Goal: Task Accomplishment & Management: Use online tool/utility

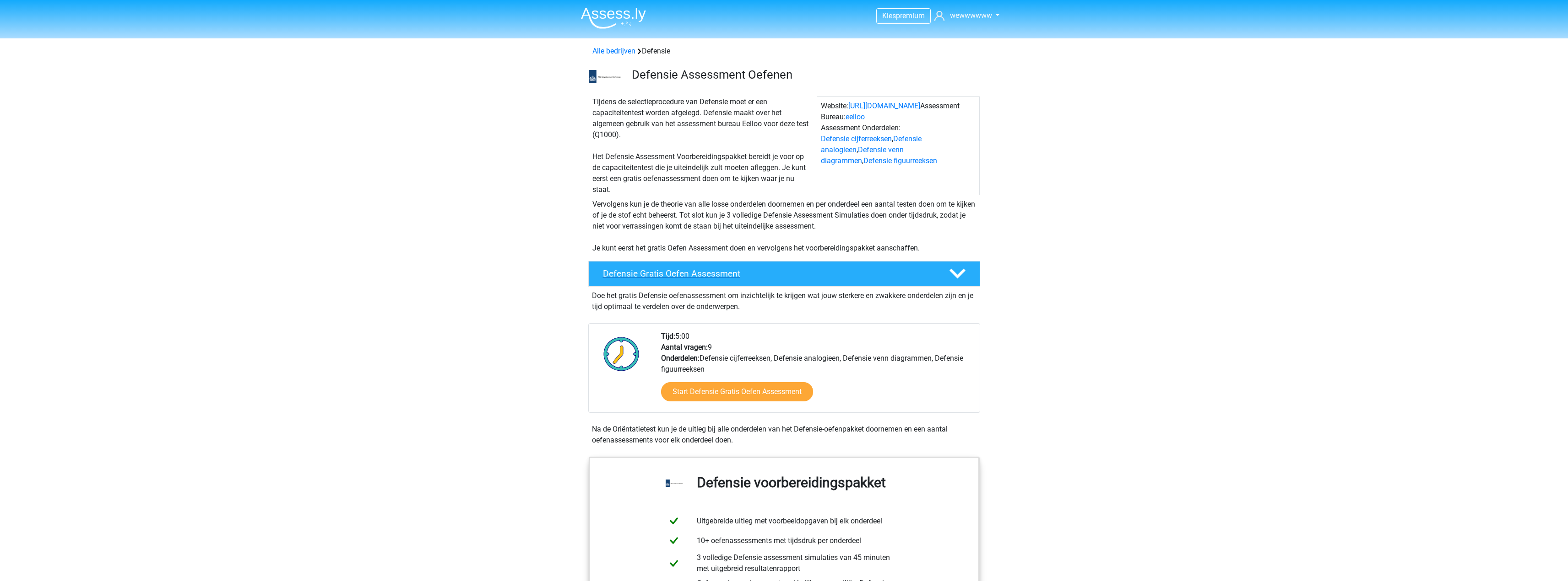
click at [722, 285] on div "Defensie Gratis Oefen Assessment" at bounding box center [784, 274] width 392 height 26
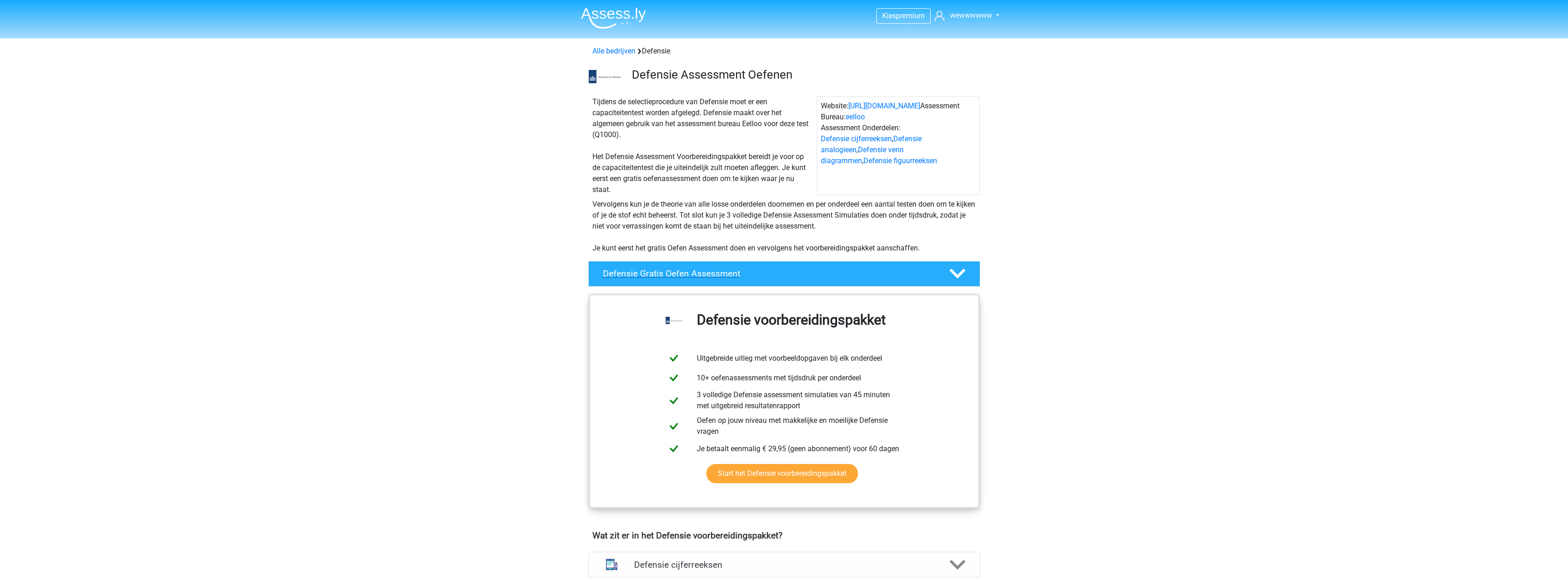
click at [723, 285] on div "Defensie Gratis Oefen Assessment" at bounding box center [784, 274] width 392 height 26
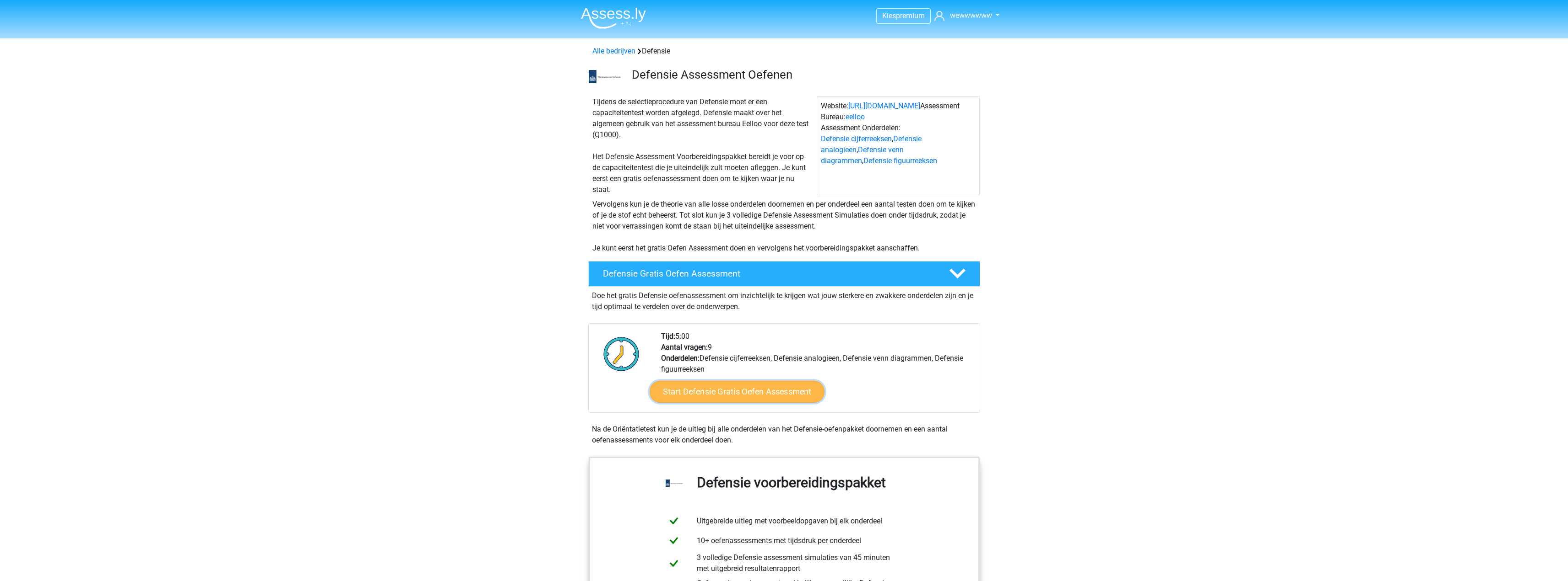
click at [804, 387] on link "Start Defensie Gratis Oefen Assessment" at bounding box center [737, 392] width 175 height 22
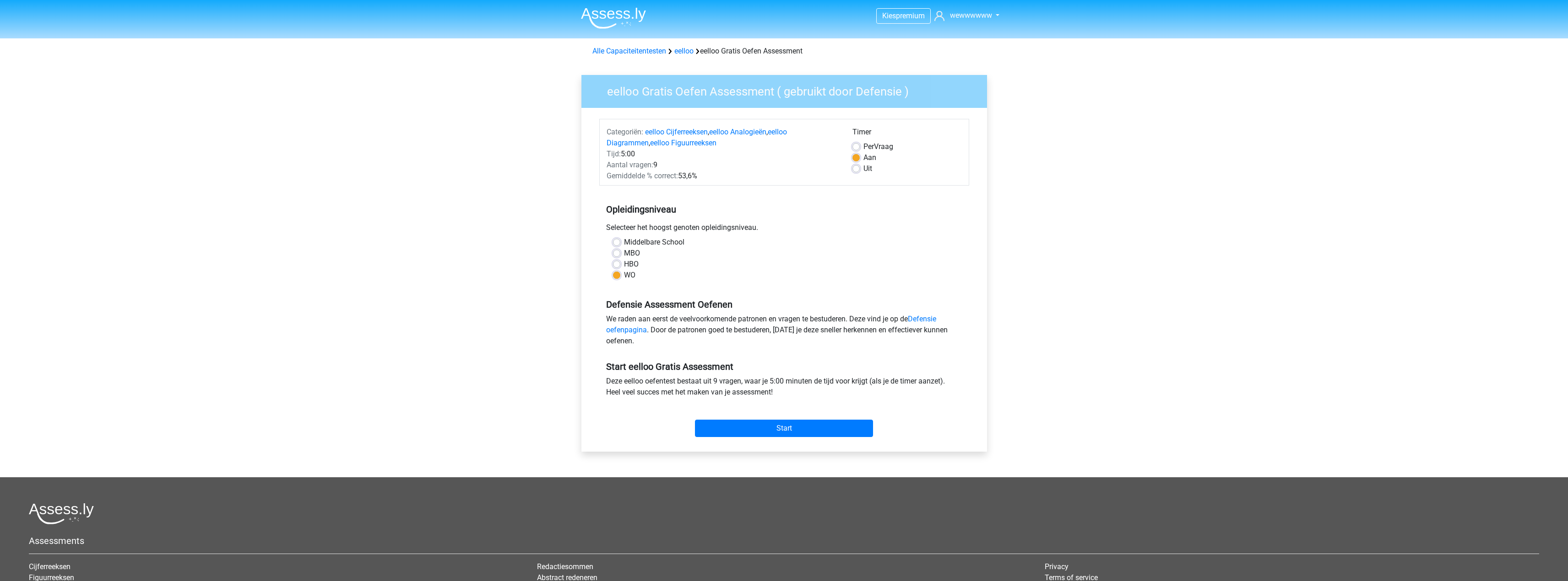
click at [629, 268] on label "HBO" at bounding box center [631, 264] width 15 height 11
click at [620, 268] on input "HBO" at bounding box center [617, 263] width 8 height 9
radio input "true"
click at [863, 171] on label "Uit" at bounding box center [867, 168] width 9 height 11
click at [858, 171] on input "Uit" at bounding box center [855, 167] width 8 height 9
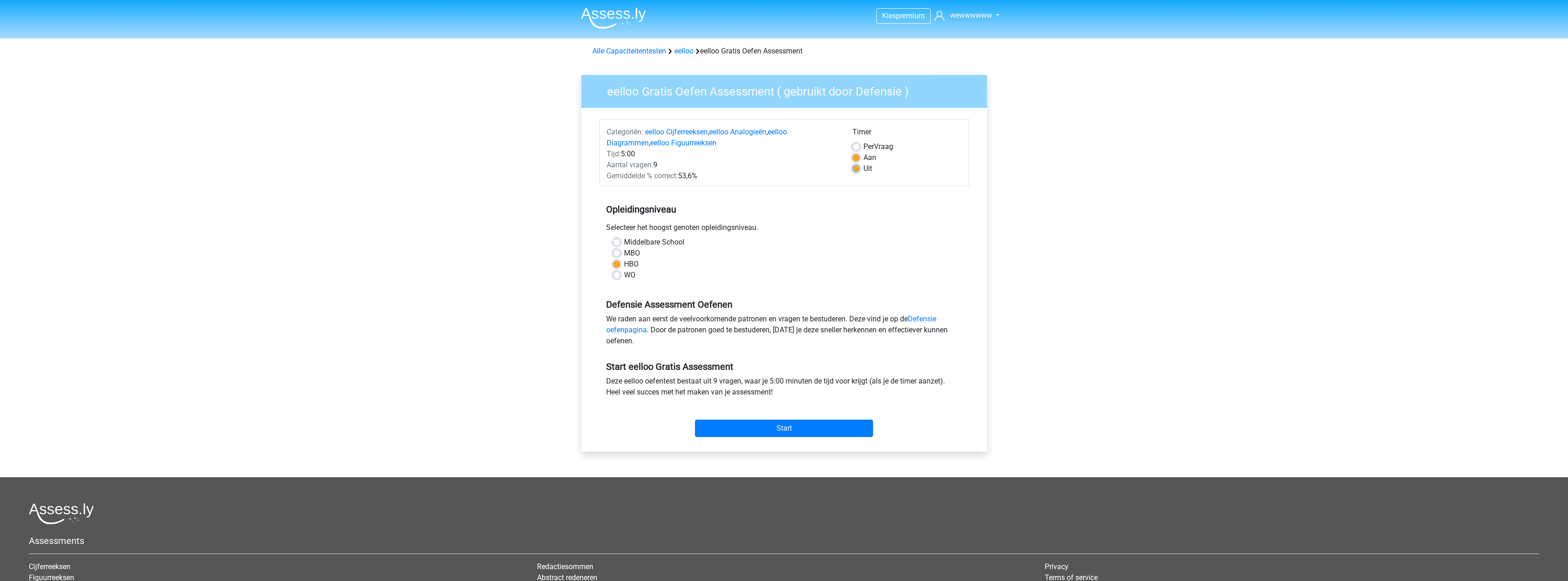
radio input "true"
click at [863, 157] on label "Aan" at bounding box center [869, 157] width 13 height 11
click at [856, 157] on input "Aan" at bounding box center [855, 156] width 8 height 9
radio input "true"
click at [842, 423] on input "Start" at bounding box center [783, 428] width 178 height 17
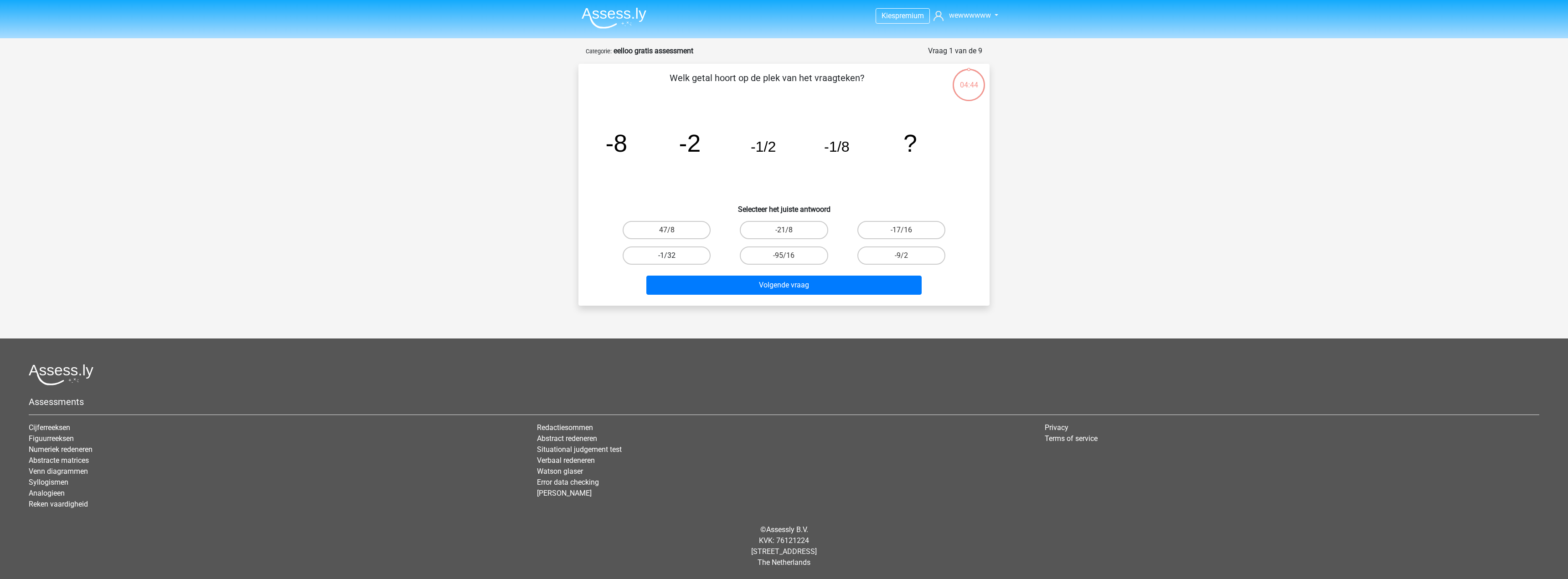
click at [694, 253] on label "-1/32" at bounding box center [666, 255] width 88 height 18
click at [673, 256] on input "-1/32" at bounding box center [669, 258] width 6 height 6
radio input "true"
click at [787, 281] on button "Volgende vraag" at bounding box center [784, 285] width 275 height 19
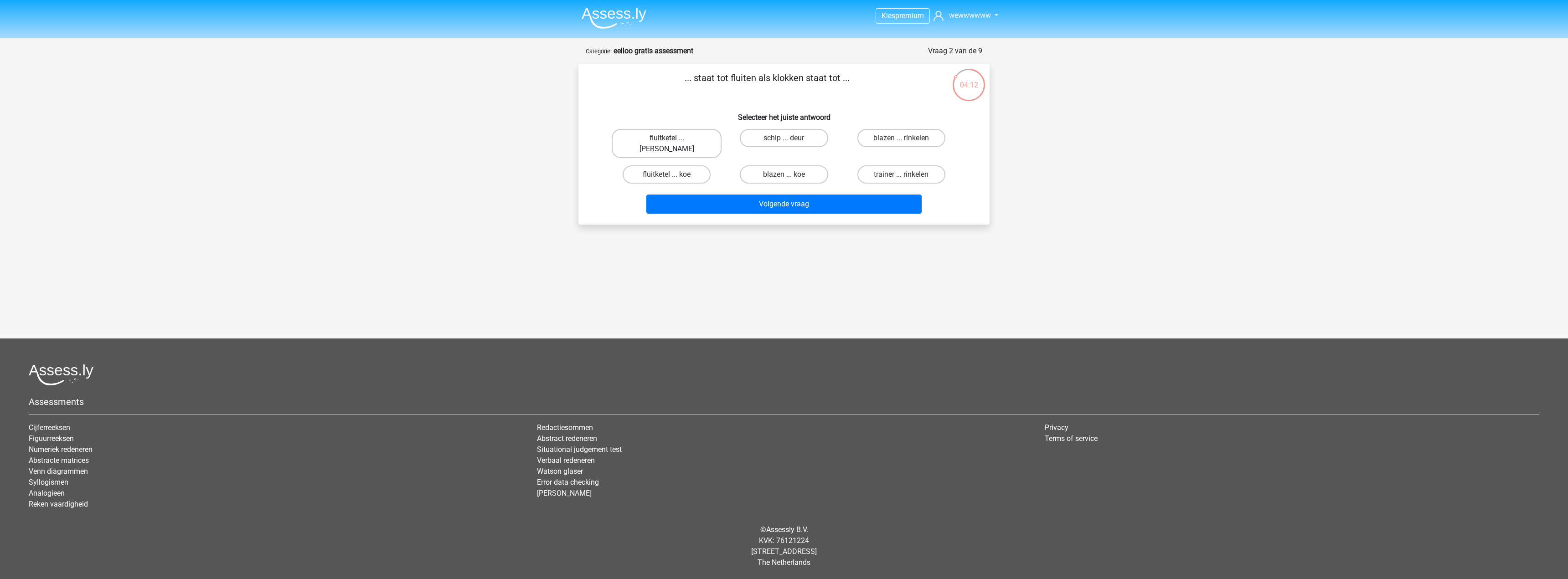
click at [691, 140] on label "fluitketel ... luiden" at bounding box center [666, 144] width 109 height 29
click at [673, 140] on input "fluitketel ... luiden" at bounding box center [669, 141] width 6 height 6
radio input "true"
click at [905, 143] on input "blazen ... rinkelen" at bounding box center [904, 141] width 6 height 6
radio input "true"
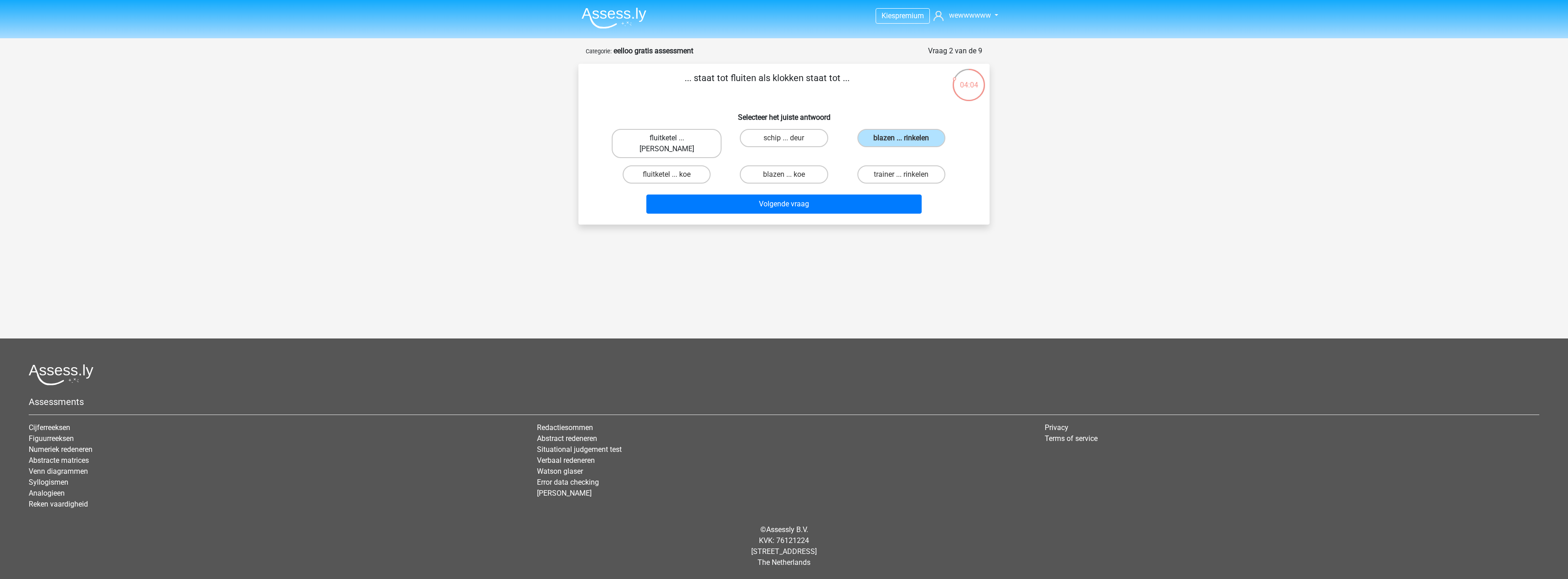
click at [677, 134] on label "fluitketel ... luiden" at bounding box center [666, 144] width 109 height 29
click at [673, 139] on input "fluitketel ... luiden" at bounding box center [669, 141] width 6 height 6
radio input "true"
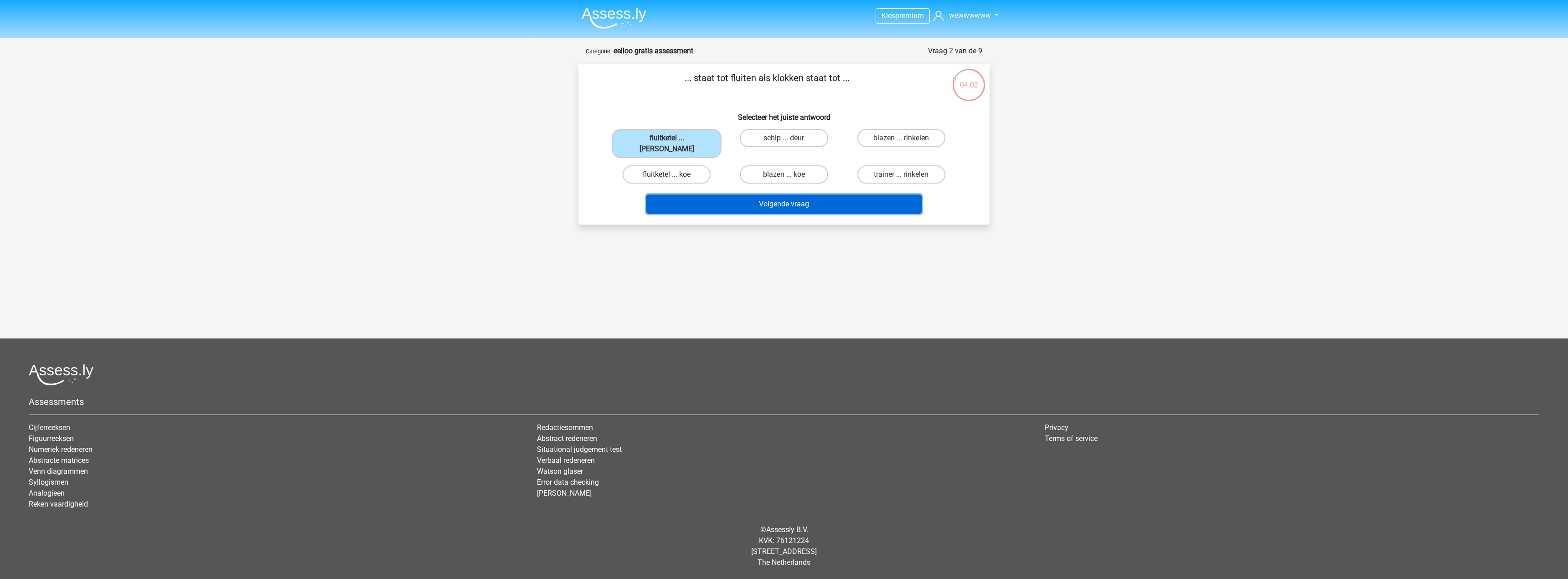
click at [781, 195] on button "Volgende vraag" at bounding box center [784, 204] width 275 height 19
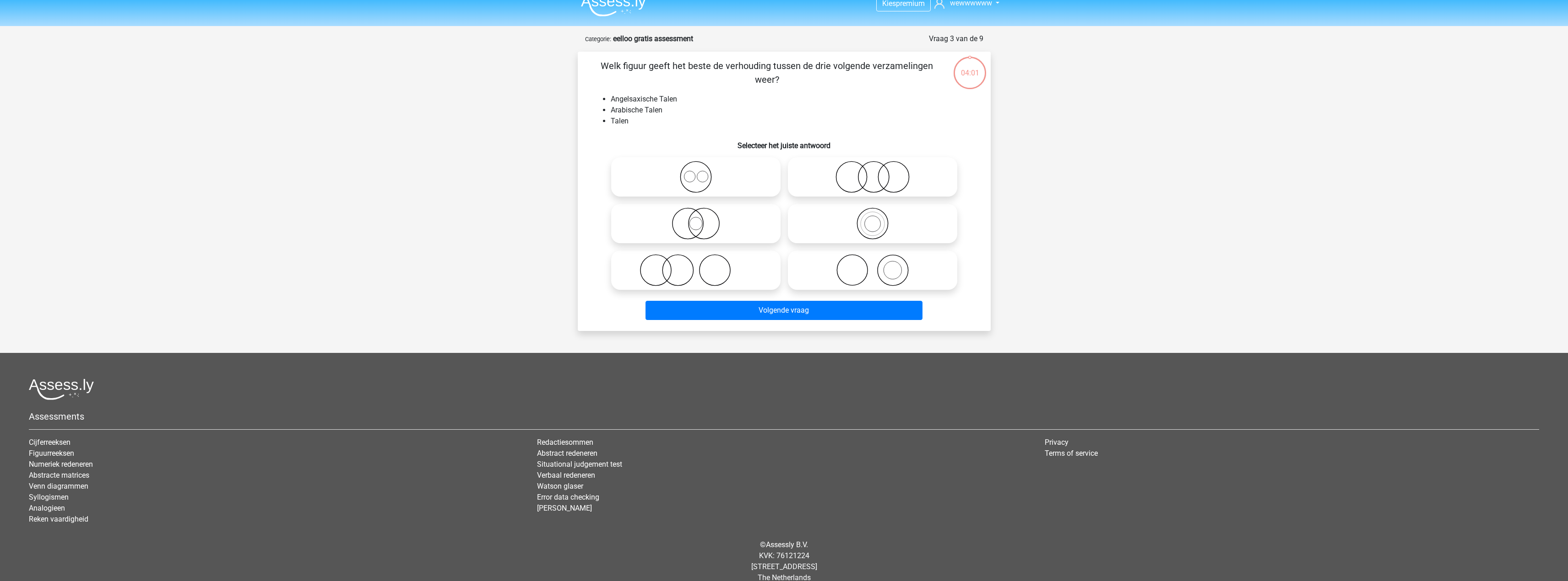
scroll to position [26, 0]
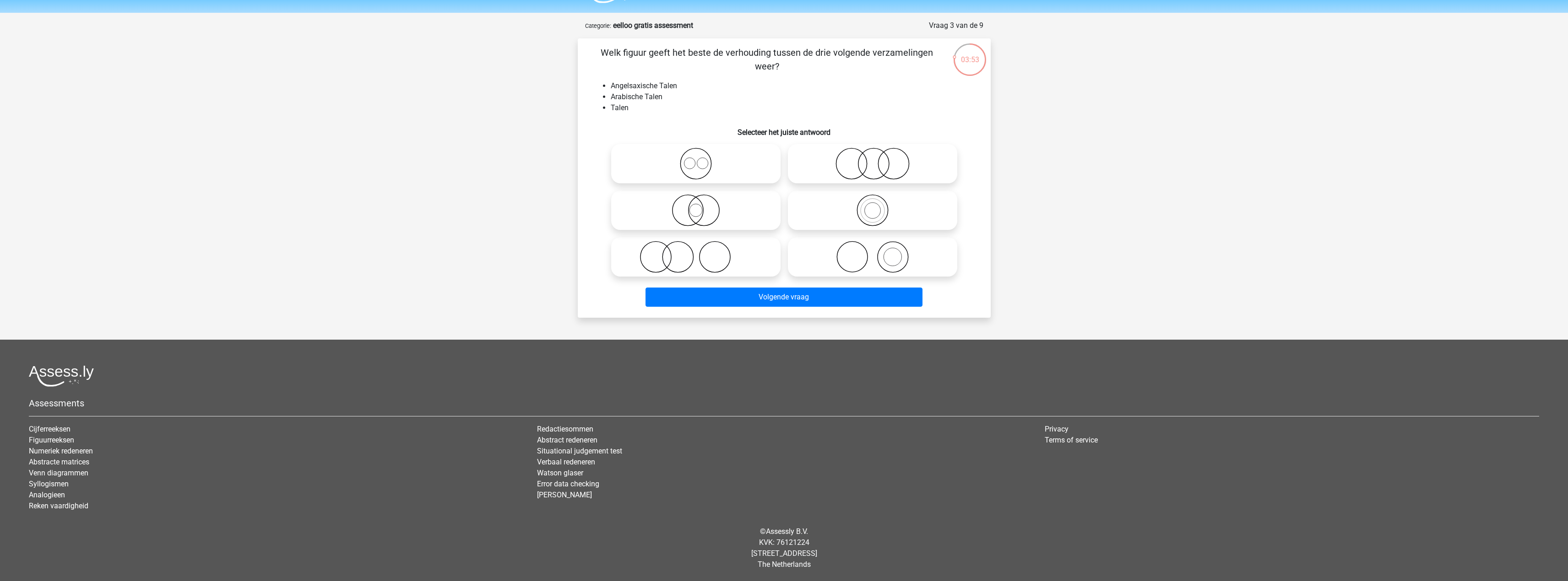
click at [739, 163] on icon at bounding box center [696, 163] width 162 height 32
click at [702, 159] on input "radio" at bounding box center [698, 156] width 6 height 6
radio input "true"
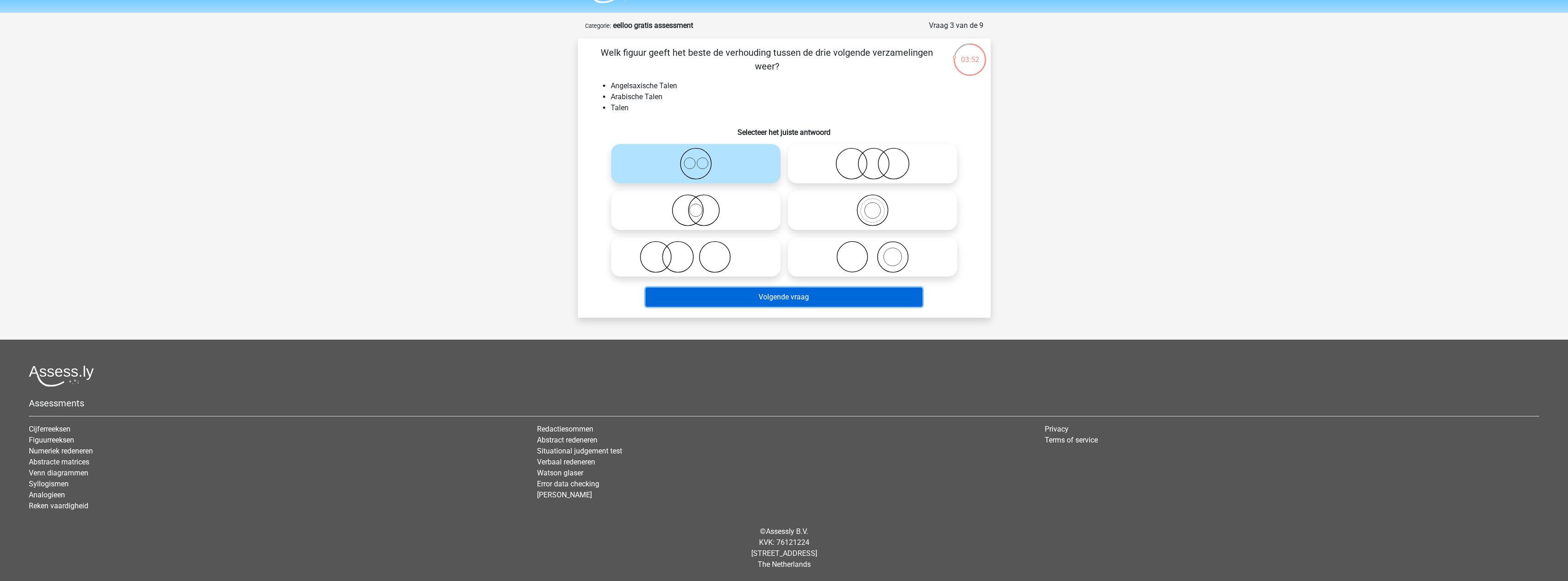
click at [836, 297] on button "Volgende vraag" at bounding box center [784, 297] width 277 height 19
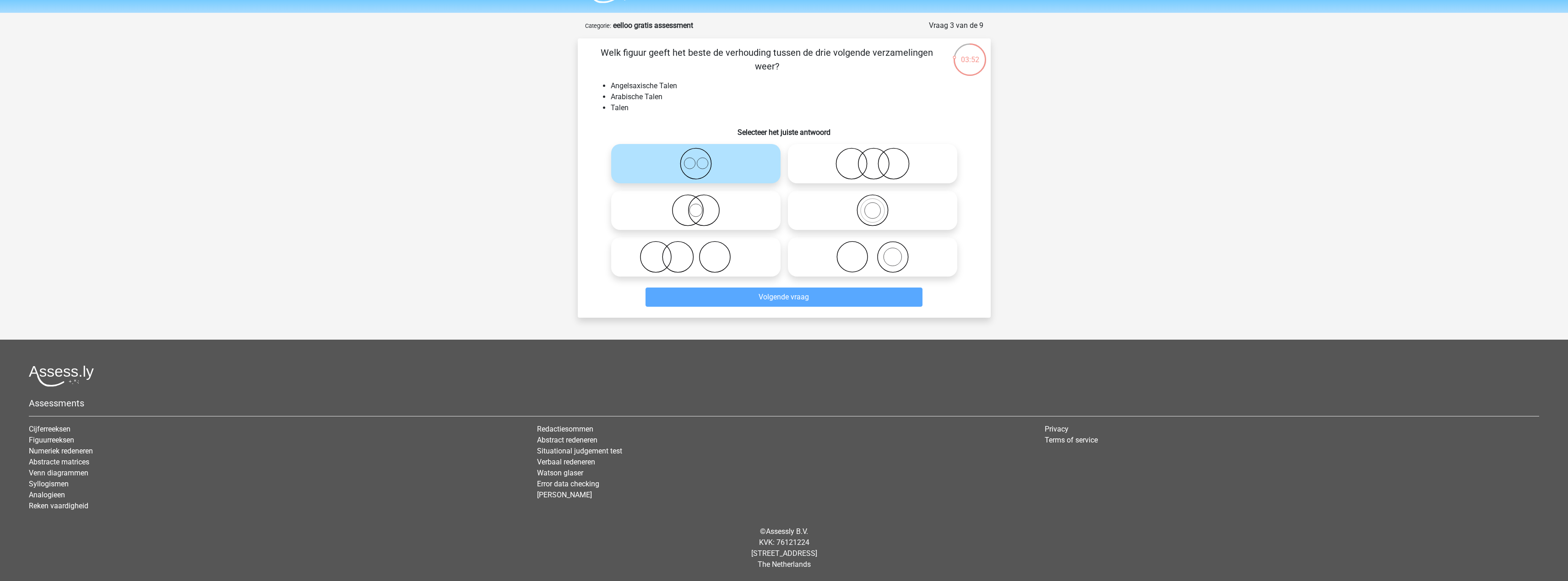
scroll to position [0, 0]
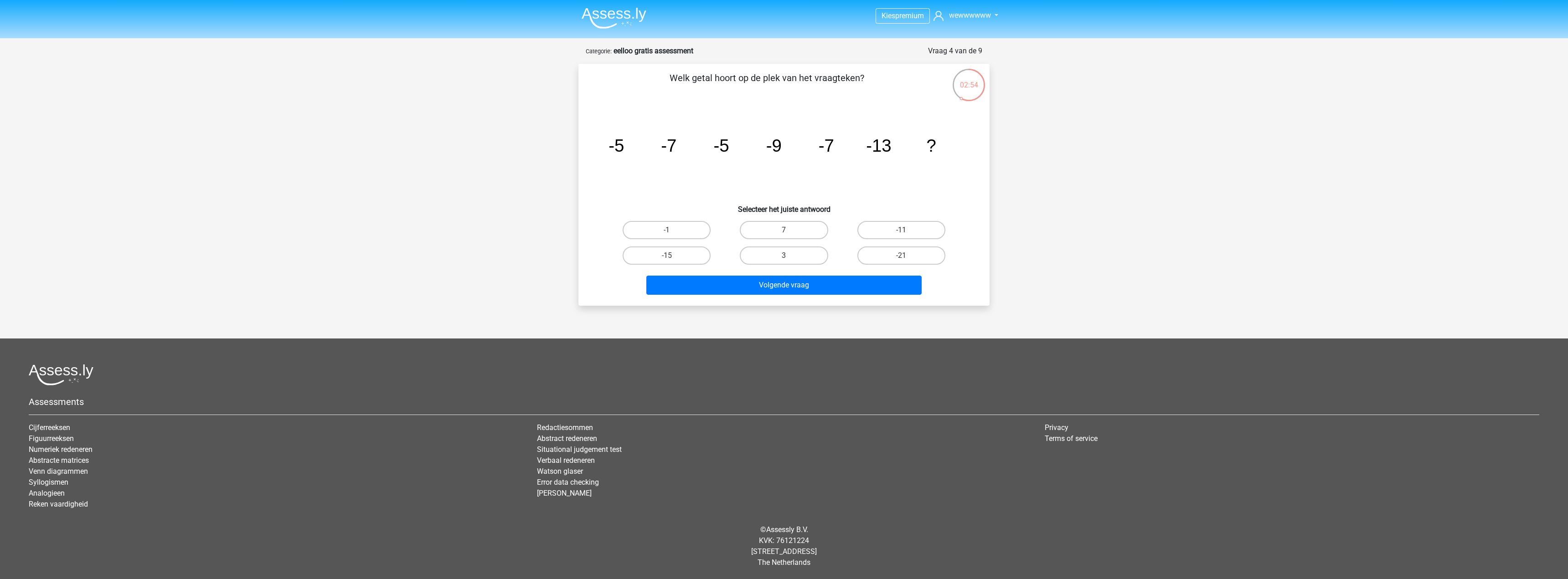
drag, startPoint x: 906, startPoint y: 227, endPoint x: 914, endPoint y: 245, distance: 19.7
click at [910, 229] on label "-11" at bounding box center [901, 230] width 88 height 18
click at [907, 230] on input "-11" at bounding box center [904, 233] width 6 height 6
radio input "true"
click at [885, 278] on button "Volgende vraag" at bounding box center [784, 285] width 275 height 19
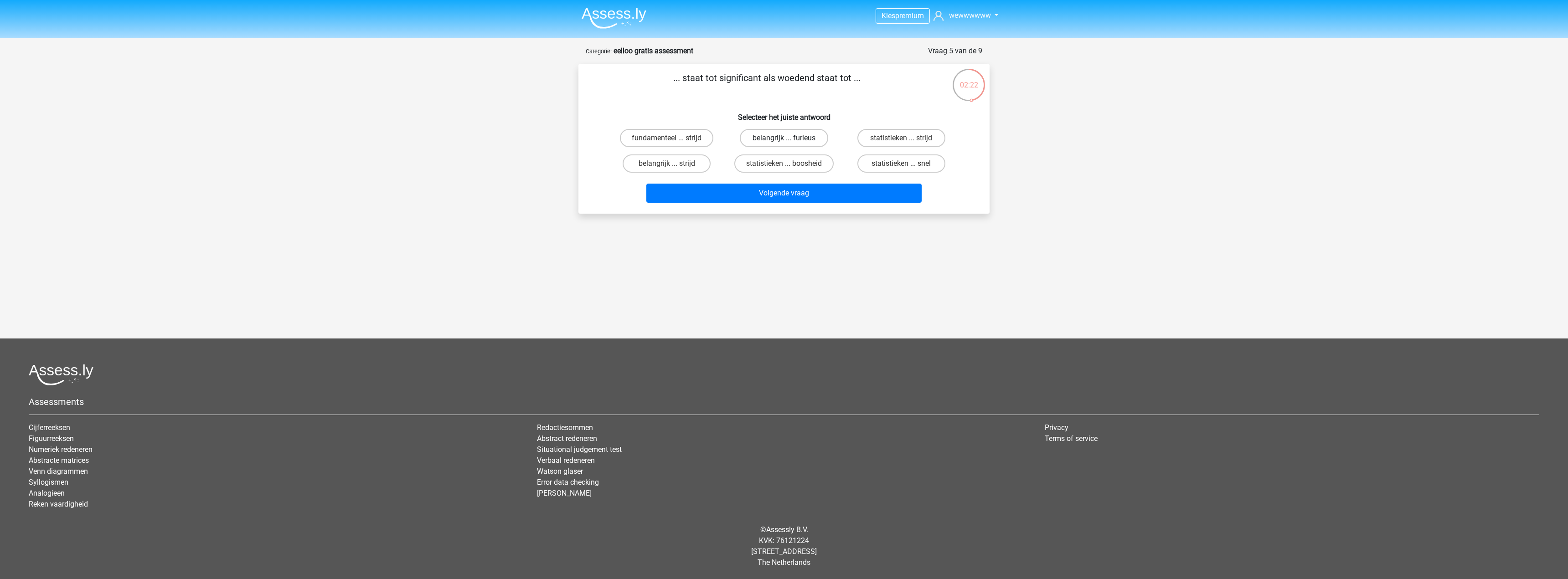
click at [811, 139] on label "belangrijk ... furieus" at bounding box center [783, 138] width 88 height 18
click at [790, 139] on input "belangrijk ... furieus" at bounding box center [787, 141] width 6 height 6
radio input "true"
click at [816, 189] on button "Volgende vraag" at bounding box center [784, 193] width 275 height 19
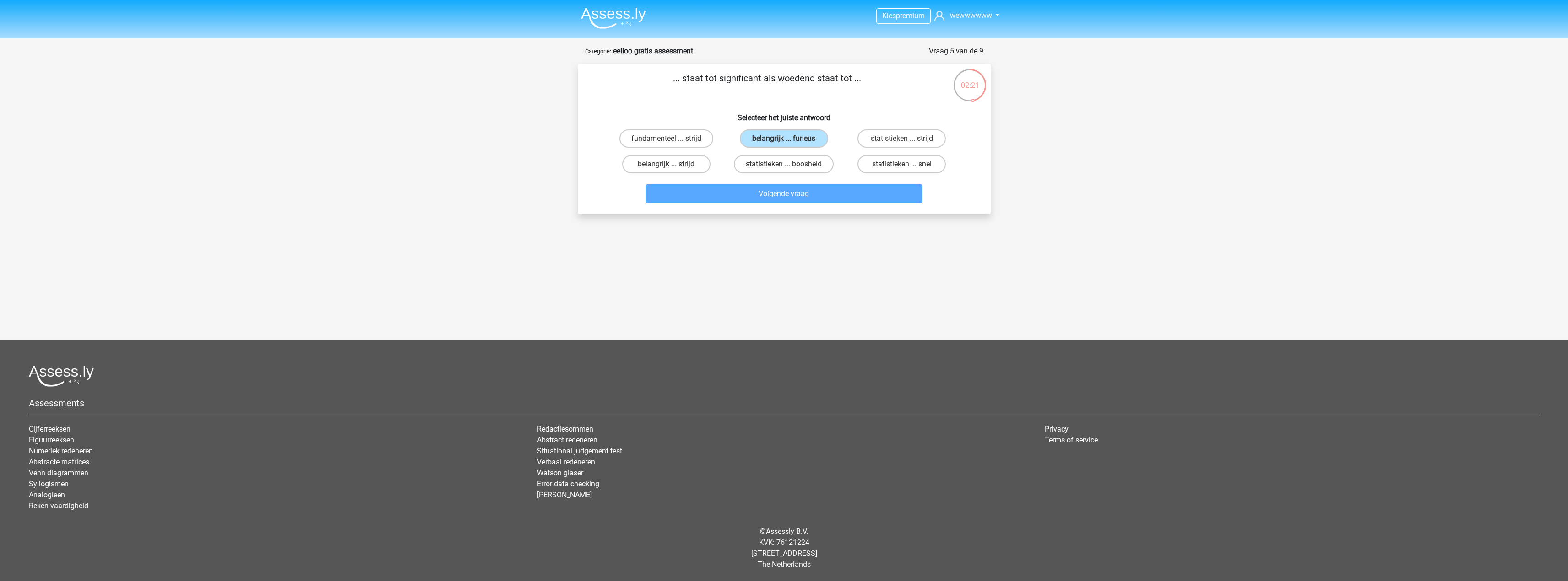
scroll to position [26, 0]
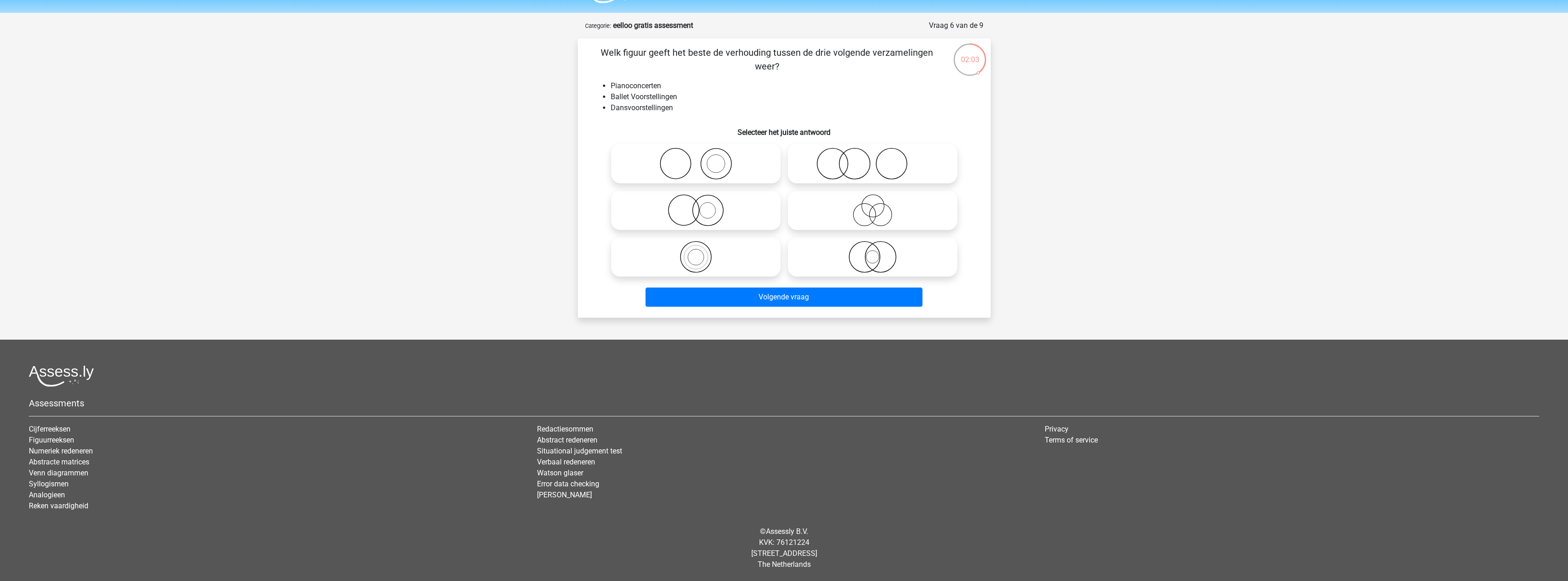
drag, startPoint x: 719, startPoint y: 163, endPoint x: 729, endPoint y: 190, distance: 28.8
click at [719, 163] on icon at bounding box center [696, 163] width 162 height 32
click at [702, 159] on input "radio" at bounding box center [698, 156] width 6 height 6
radio input "true"
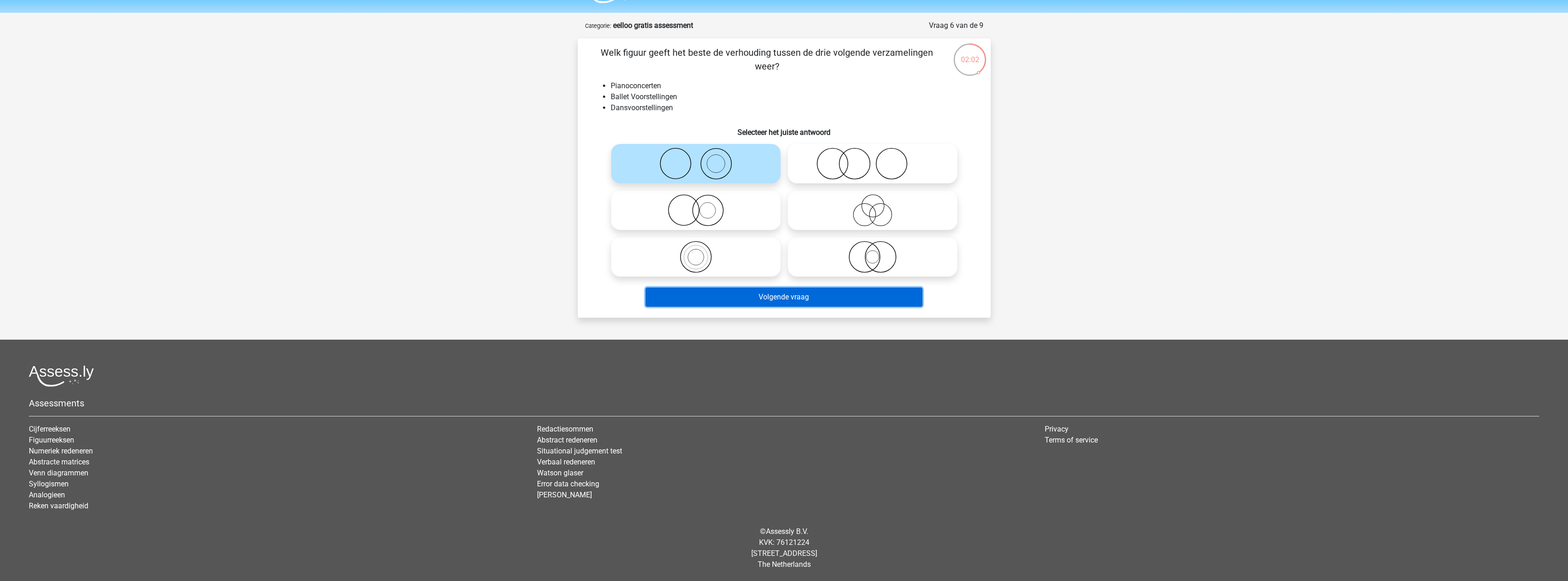
click at [807, 295] on button "Volgende vraag" at bounding box center [784, 297] width 277 height 19
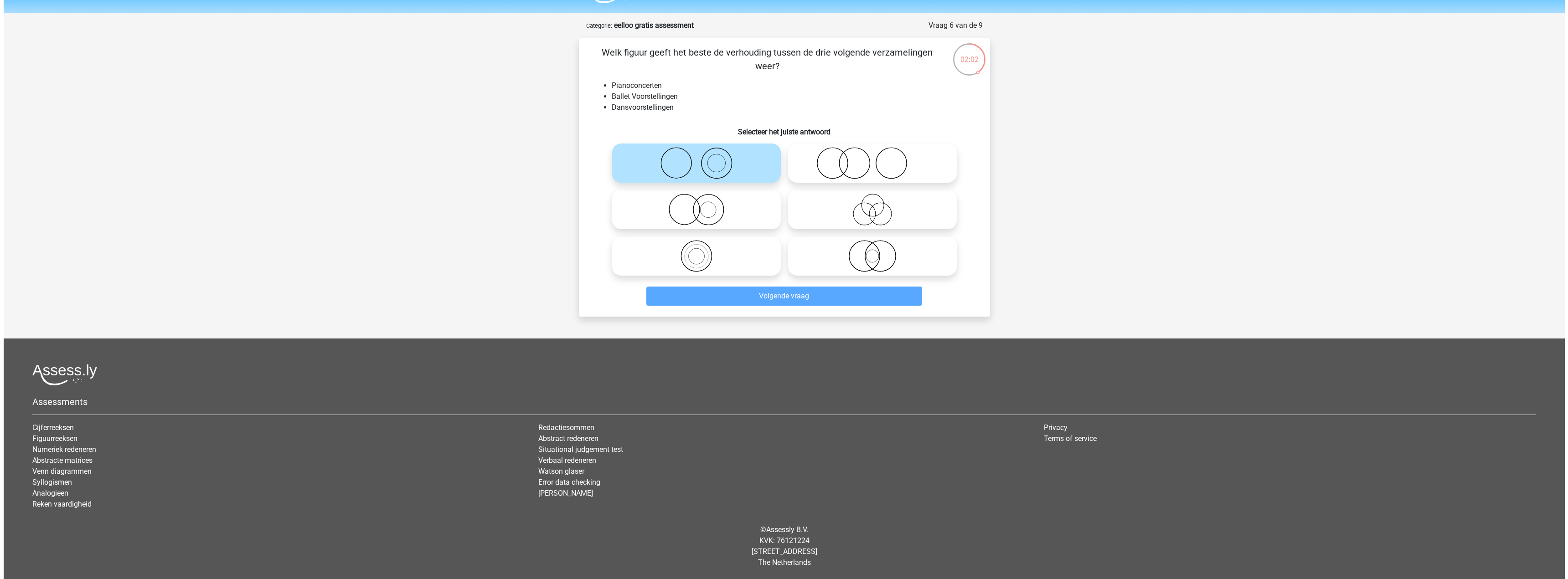
scroll to position [0, 0]
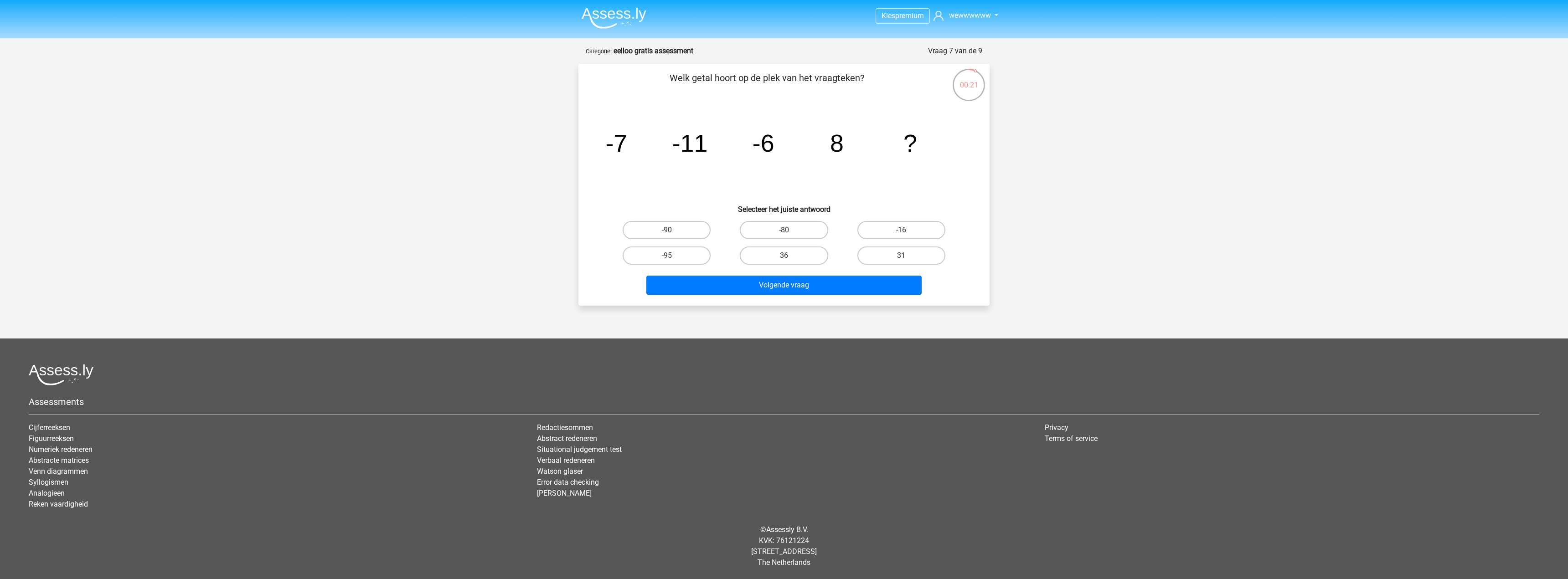
click at [905, 253] on label "31" at bounding box center [901, 255] width 88 height 18
click at [905, 256] on input "31" at bounding box center [904, 258] width 6 height 6
radio input "true"
click at [827, 281] on button "Volgende vraag" at bounding box center [784, 285] width 275 height 19
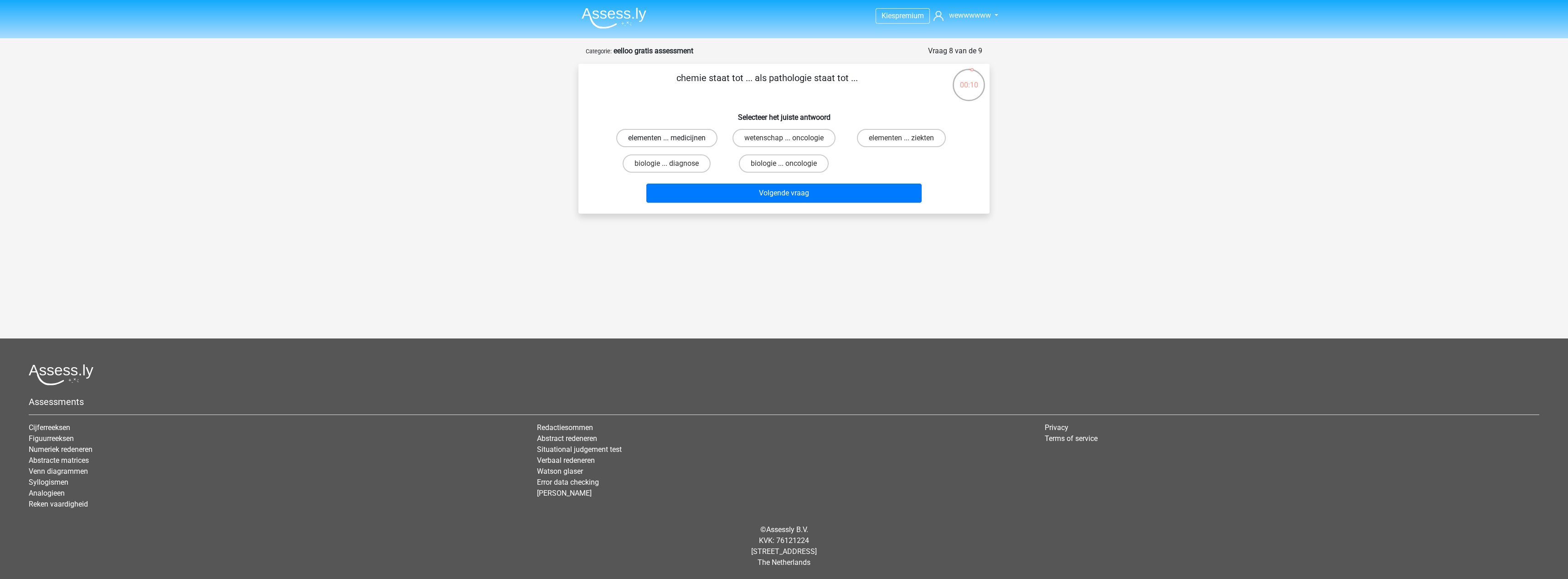
click at [701, 139] on label "elementen ... medicijnen" at bounding box center [667, 138] width 101 height 18
click at [673, 139] on input "elementen ... medicijnen" at bounding box center [669, 141] width 6 height 6
radio input "true"
click at [783, 194] on button "Volgende vraag" at bounding box center [784, 193] width 275 height 19
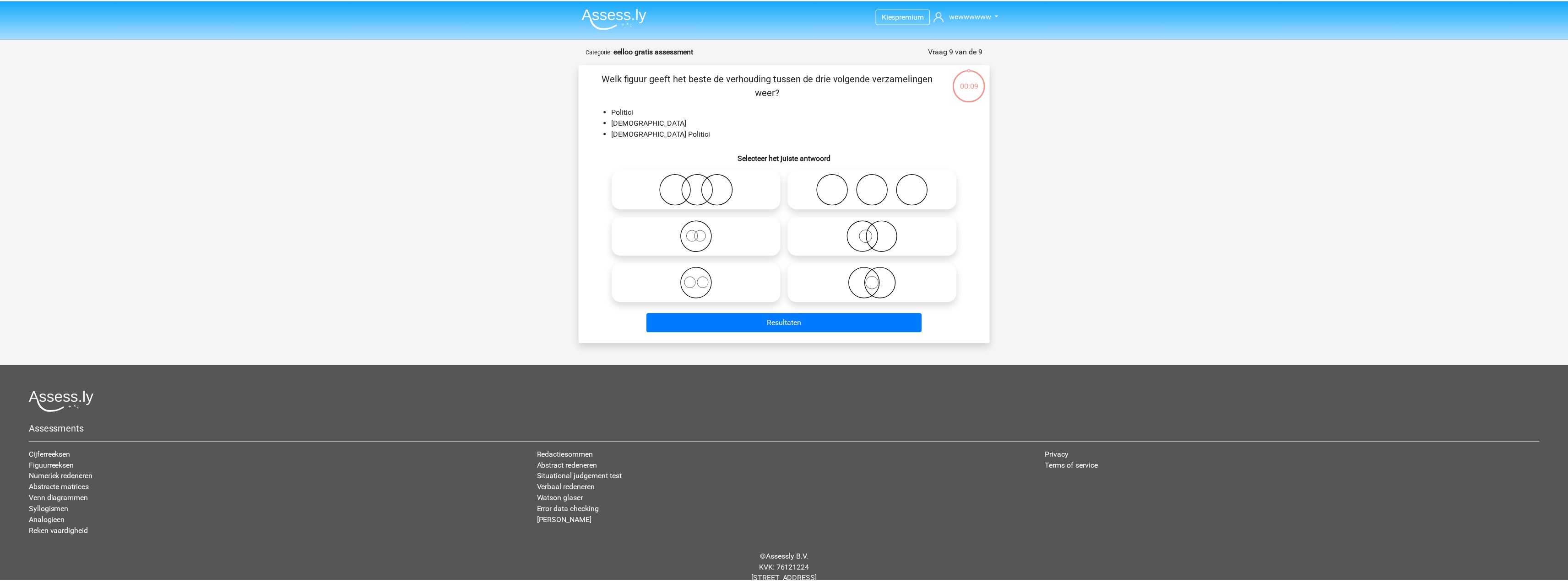
scroll to position [26, 0]
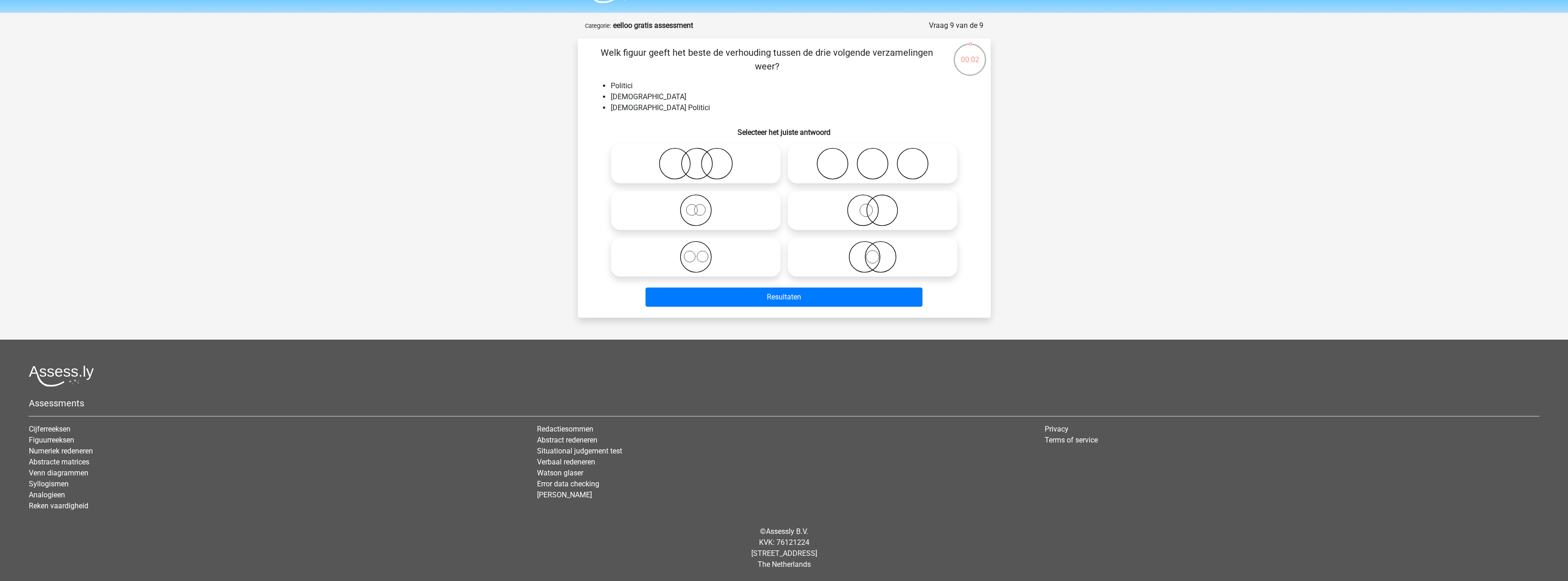
drag, startPoint x: 866, startPoint y: 250, endPoint x: 872, endPoint y: 271, distance: 21.8
click at [867, 250] on icon at bounding box center [872, 257] width 162 height 32
click at [872, 250] on input "radio" at bounding box center [875, 249] width 6 height 6
radio input "true"
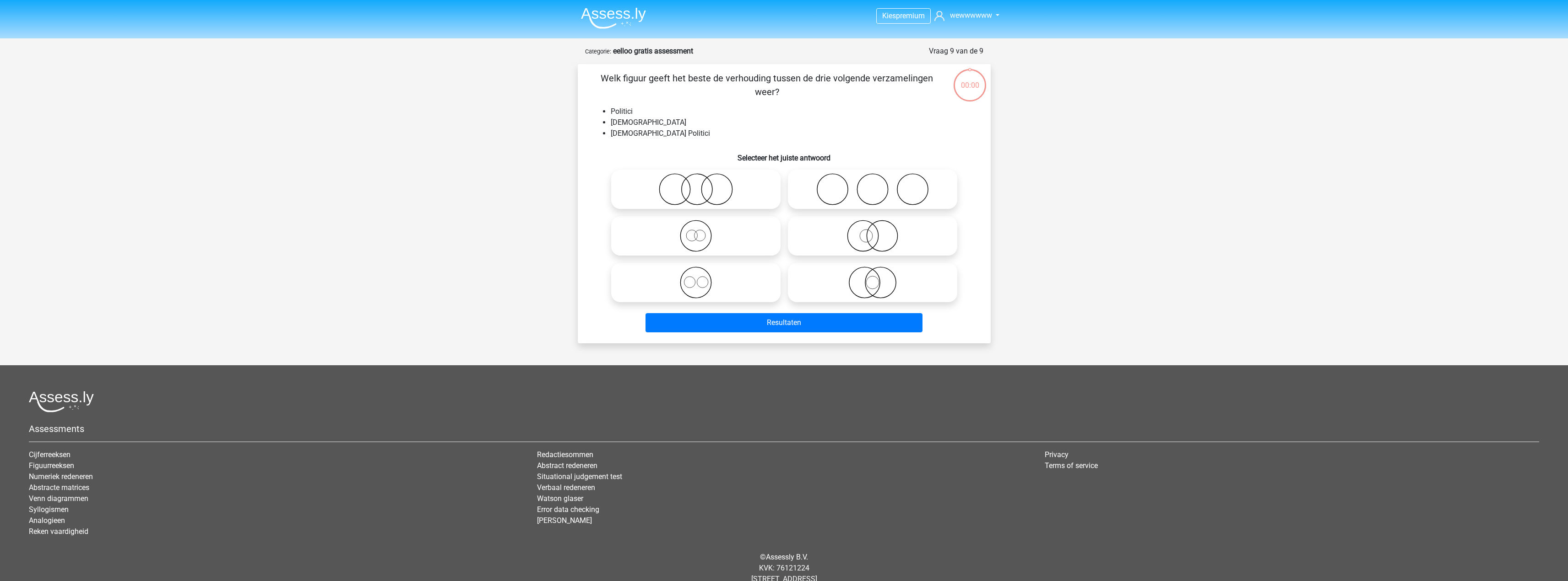
scroll to position [26, 0]
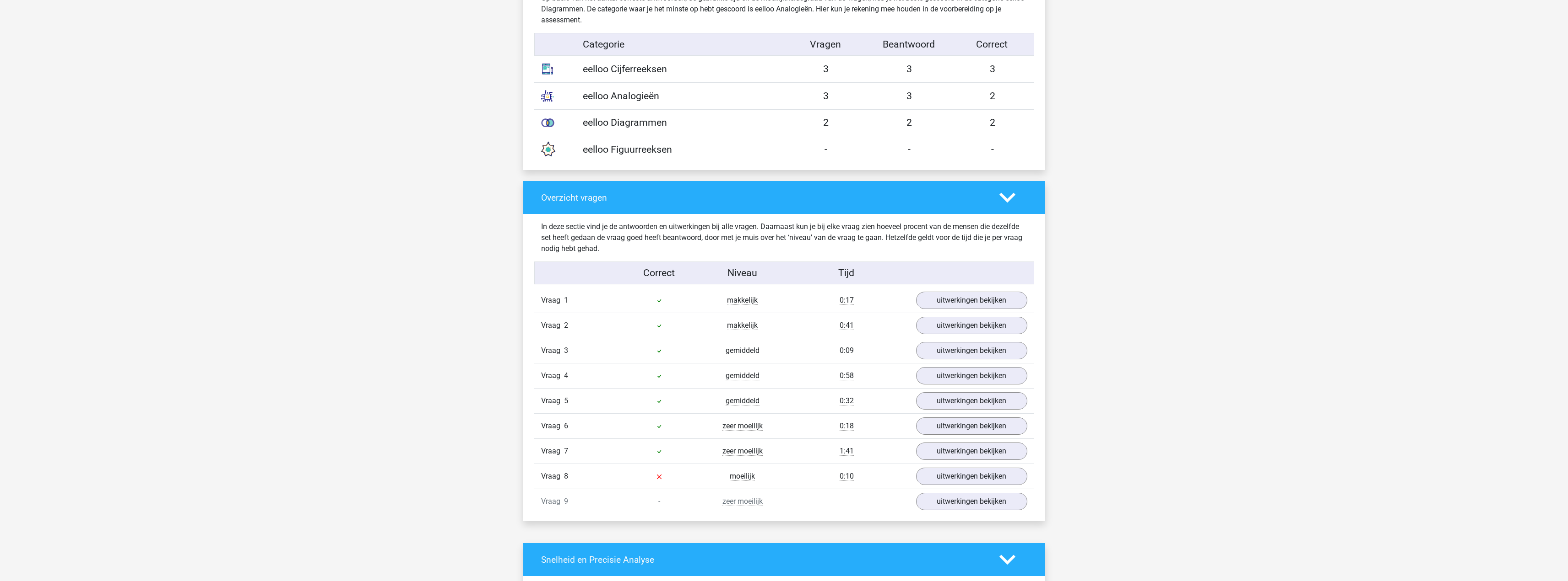
scroll to position [778, 0]
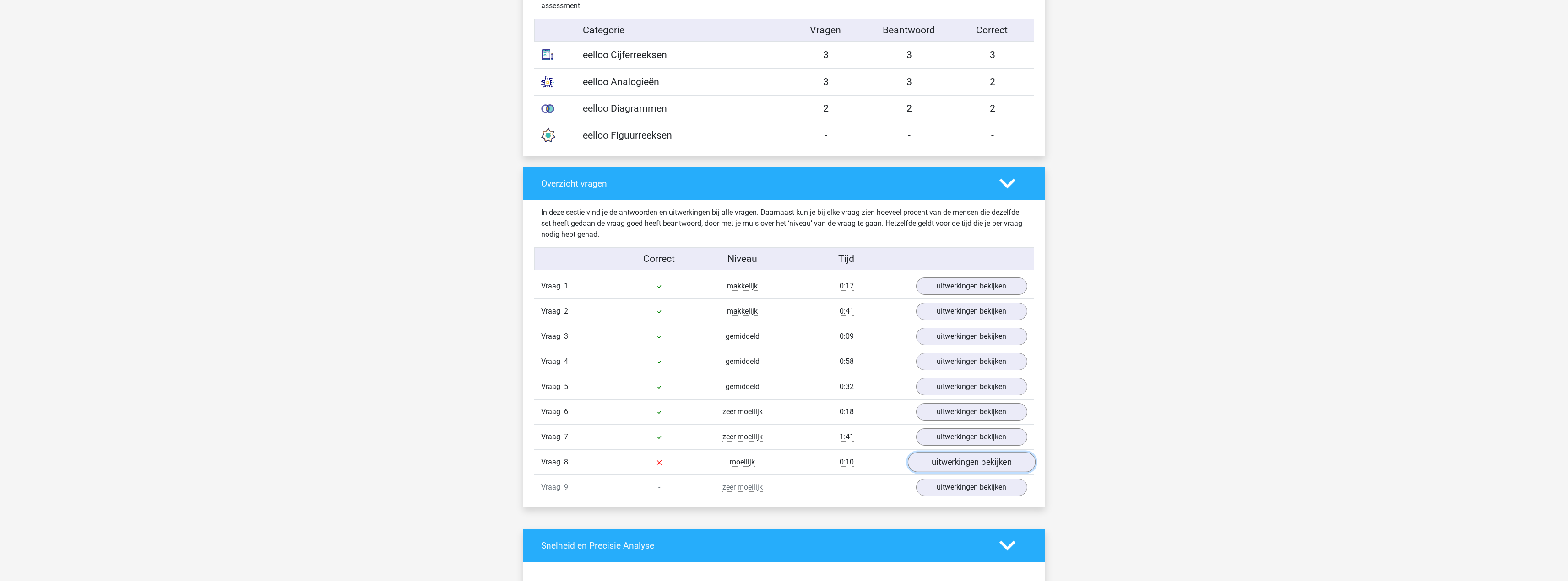
click at [988, 459] on link "uitwerkingen bekijken" at bounding box center [970, 462] width 128 height 20
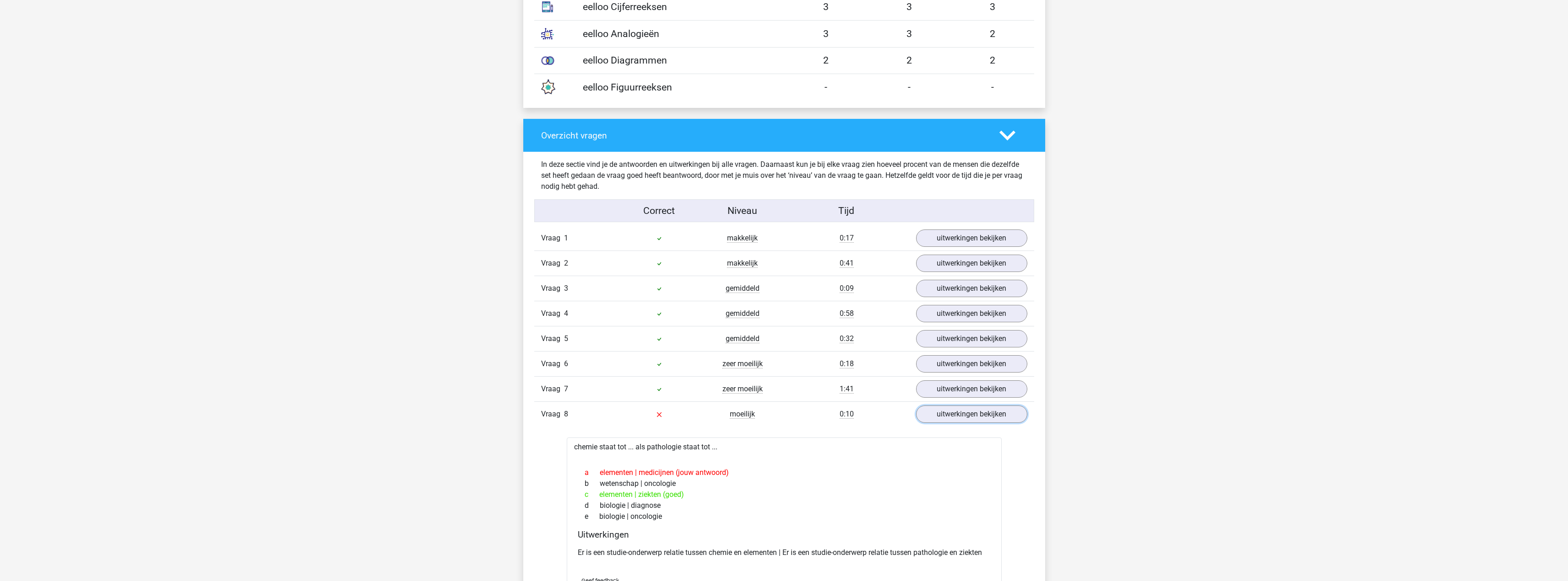
scroll to position [915, 0]
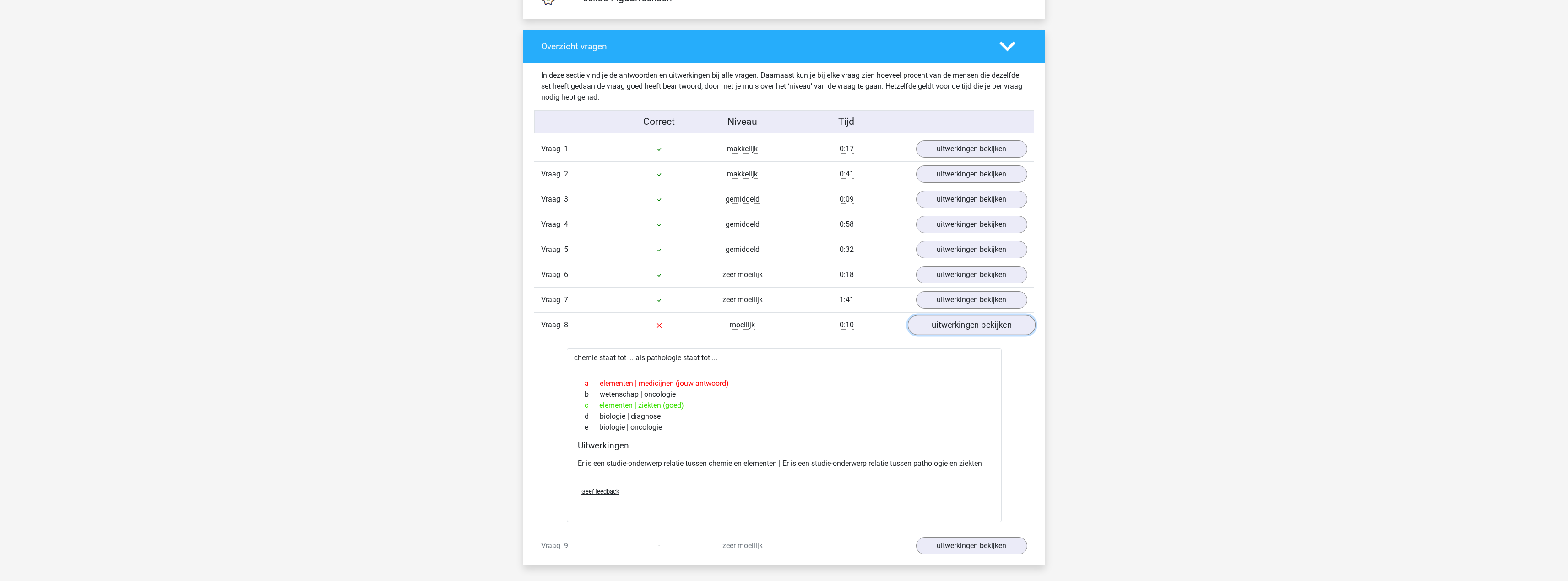
click at [972, 332] on link "uitwerkingen bekijken" at bounding box center [970, 324] width 128 height 20
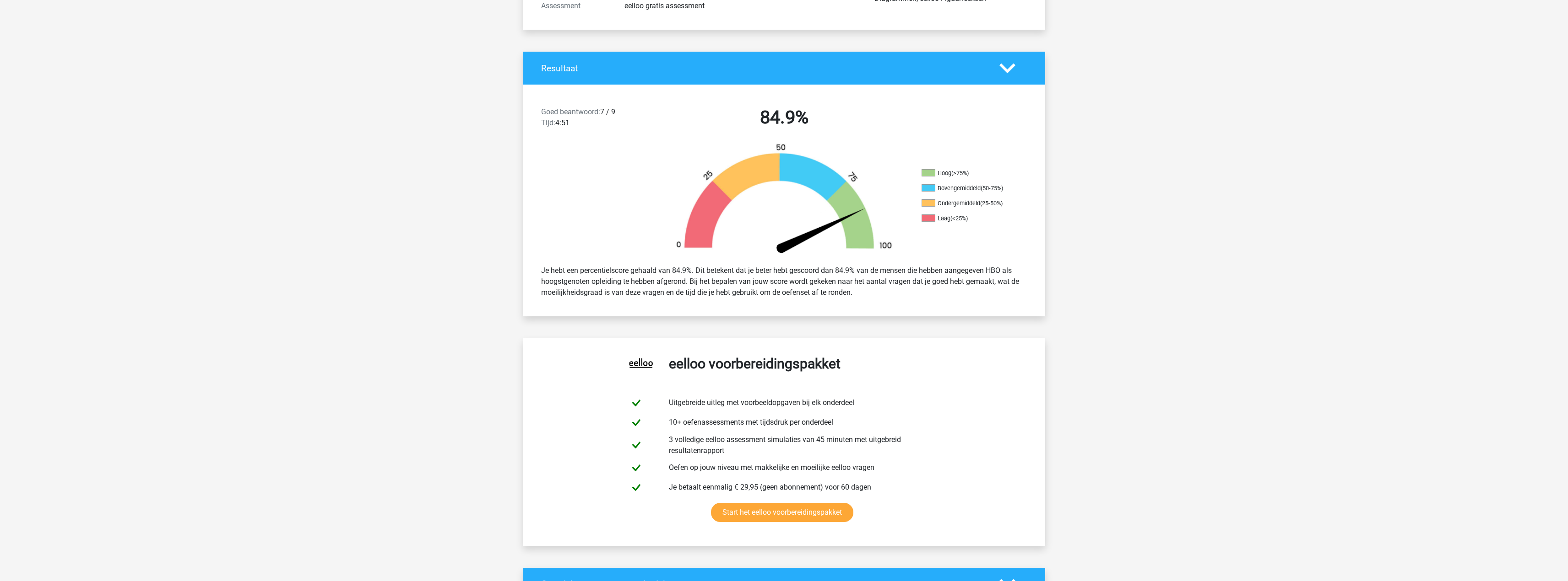
scroll to position [0, 0]
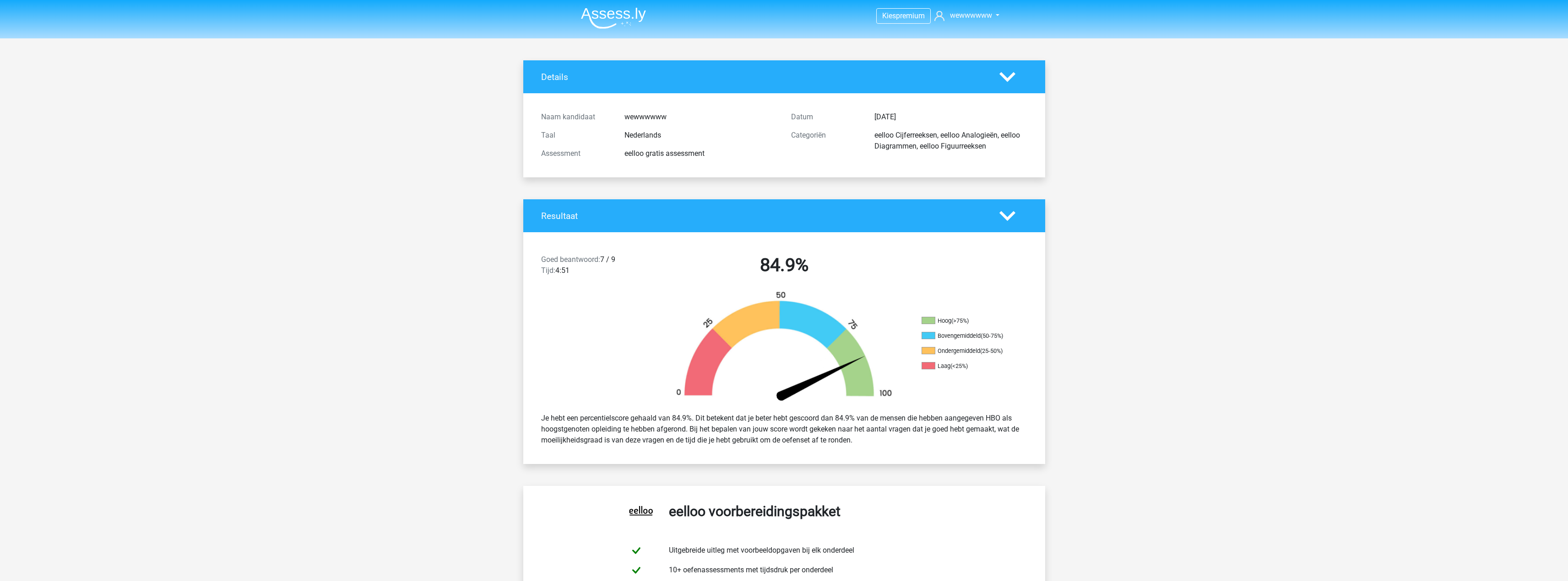
click at [593, 28] on img at bounding box center [613, 18] width 65 height 21
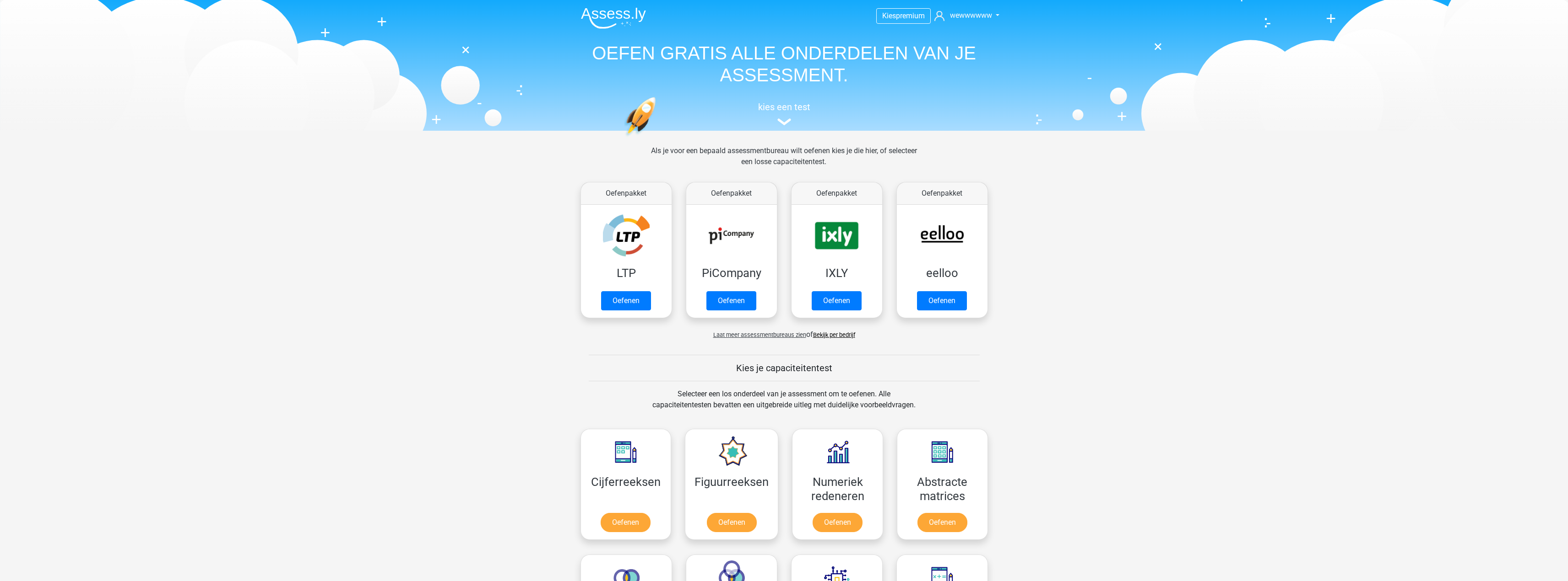
click at [805, 124] on div "kies een test" at bounding box center [784, 112] width 421 height 30
click at [785, 115] on div "kies een test" at bounding box center [784, 112] width 421 height 30
click at [951, 302] on link "Oefenen" at bounding box center [941, 303] width 52 height 20
click at [825, 294] on link "Oefenen" at bounding box center [836, 303] width 52 height 20
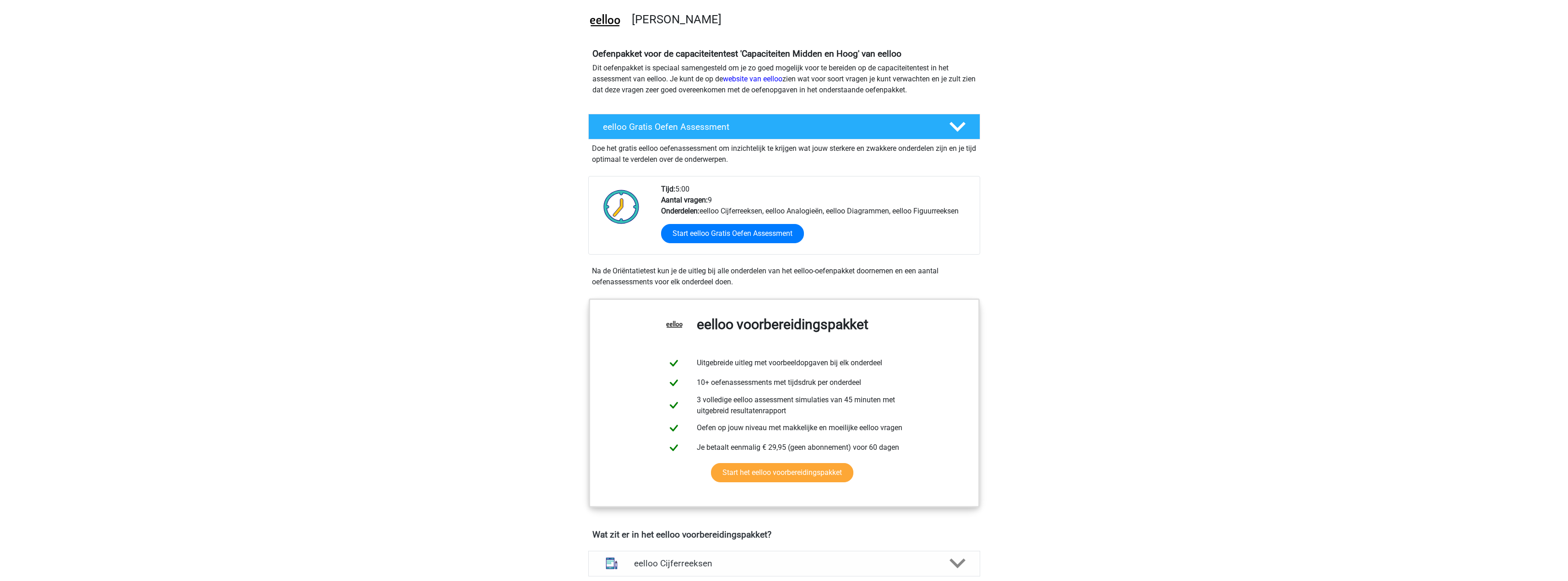
scroll to position [45, 0]
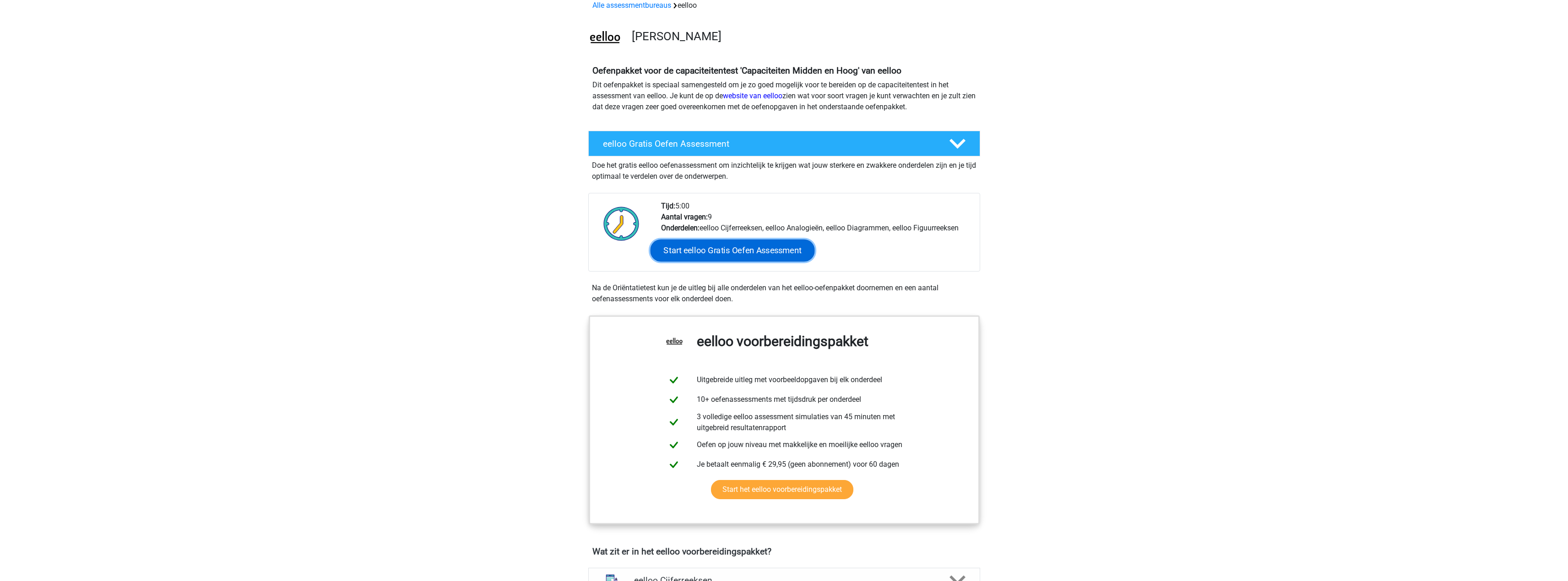
click at [778, 251] on link "Start eelloo Gratis Oefen Assessment" at bounding box center [732, 251] width 164 height 22
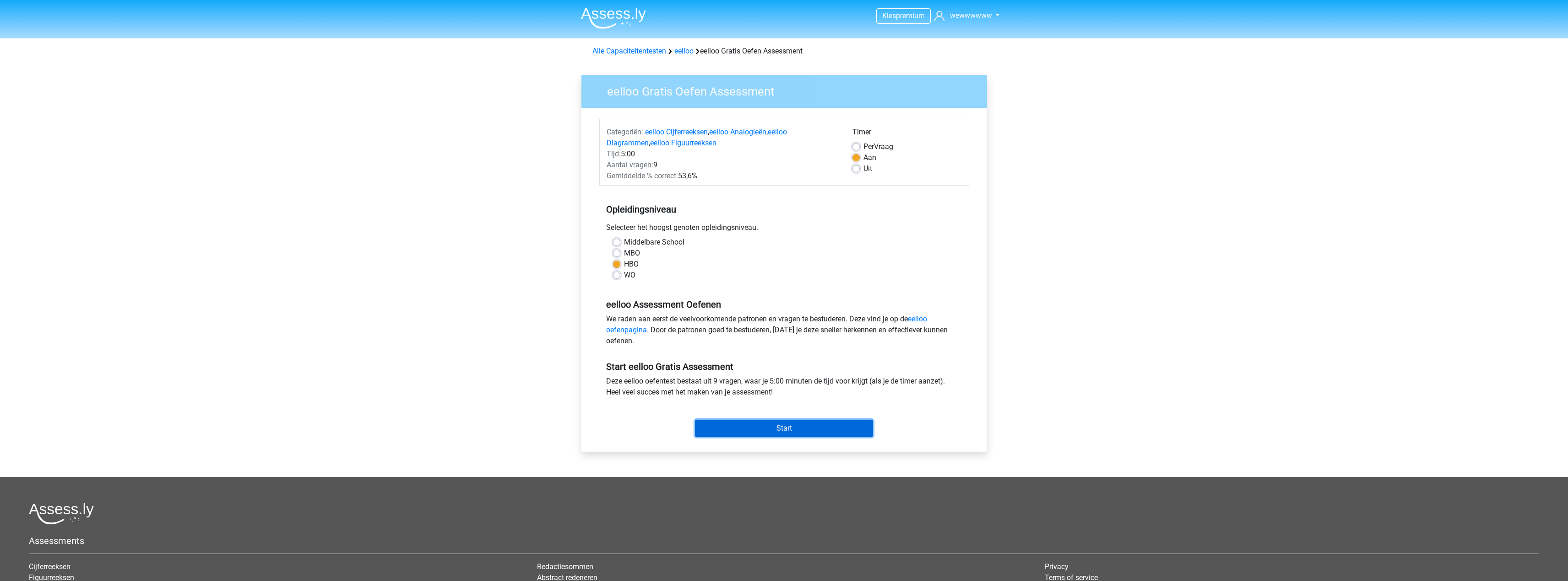
click at [813, 428] on input "Start" at bounding box center [783, 428] width 178 height 17
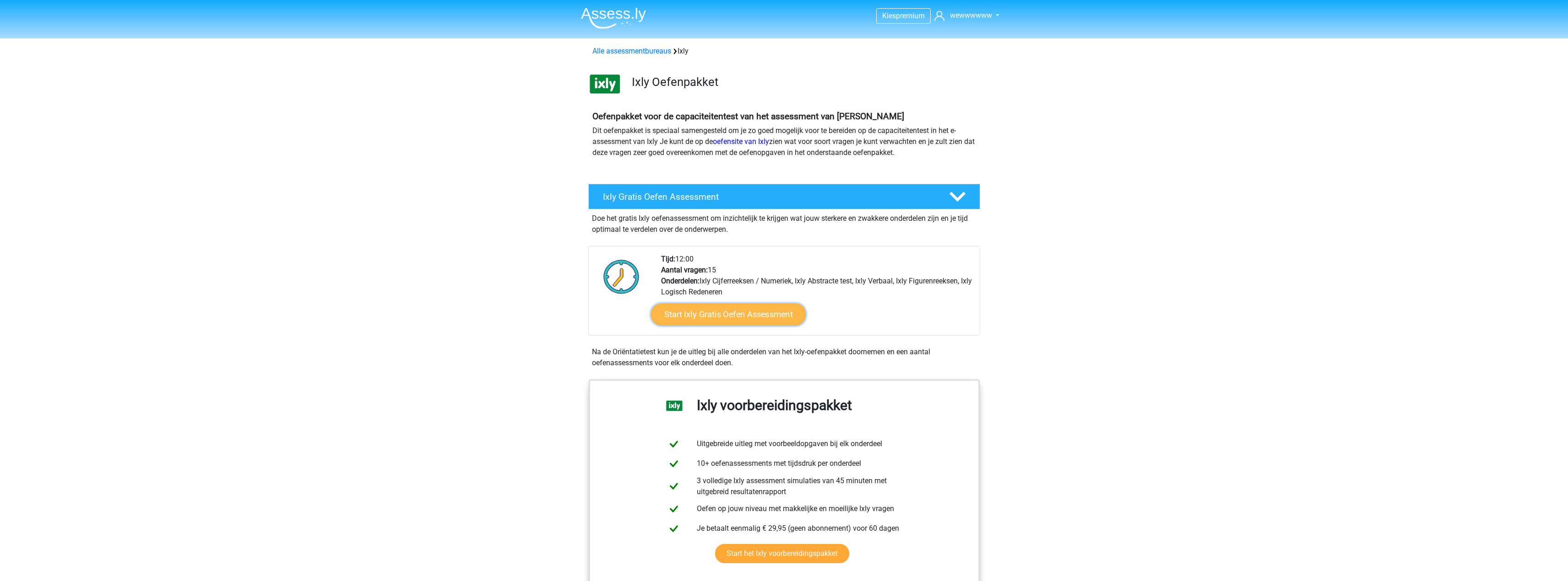
click at [767, 316] on link "Start Ixly Gratis Oefen Assessment" at bounding box center [727, 315] width 155 height 22
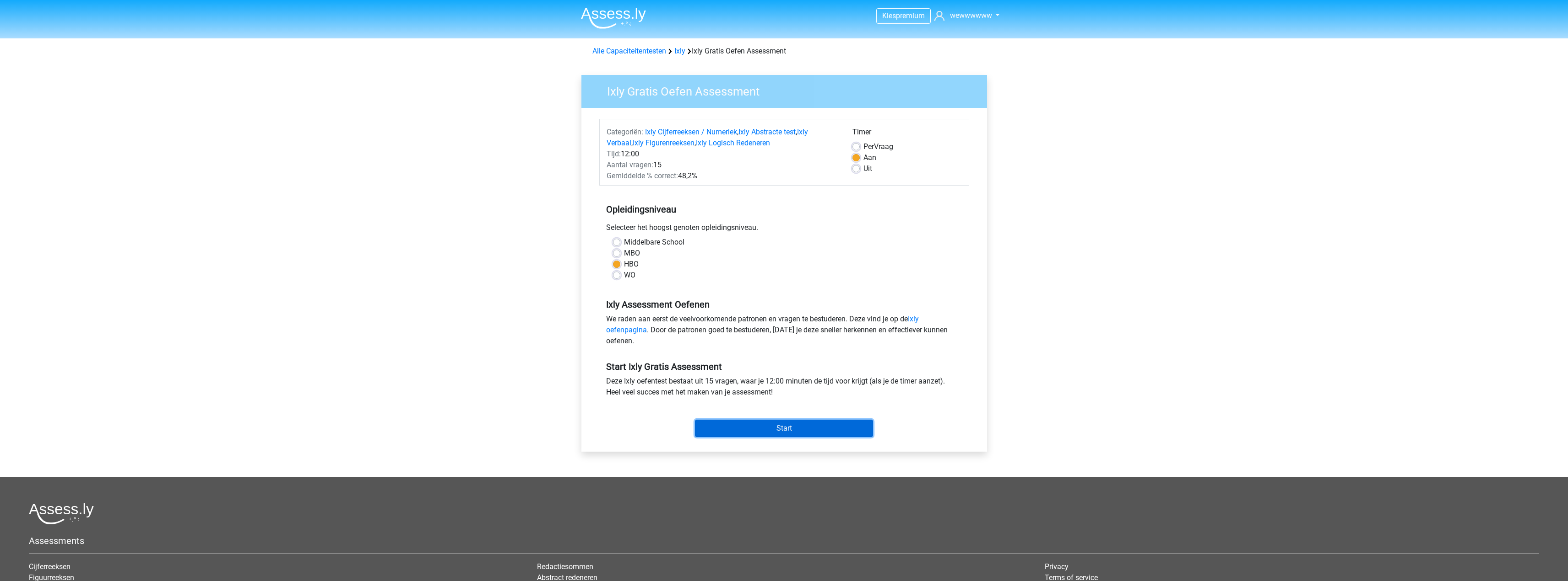
click at [832, 428] on input "Start" at bounding box center [783, 428] width 178 height 17
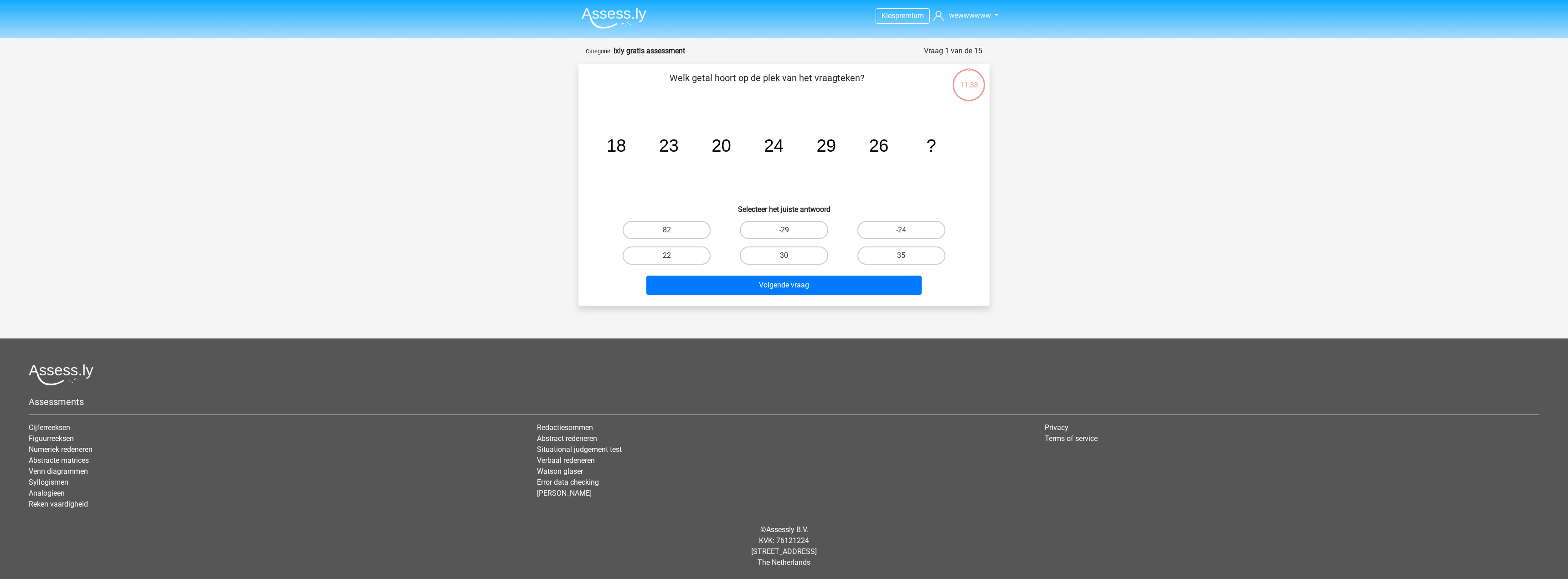
click at [798, 249] on label "30" at bounding box center [783, 255] width 88 height 18
click at [790, 256] on input "30" at bounding box center [787, 258] width 6 height 6
radio input "true"
click at [827, 292] on button "Volgende vraag" at bounding box center [784, 285] width 275 height 19
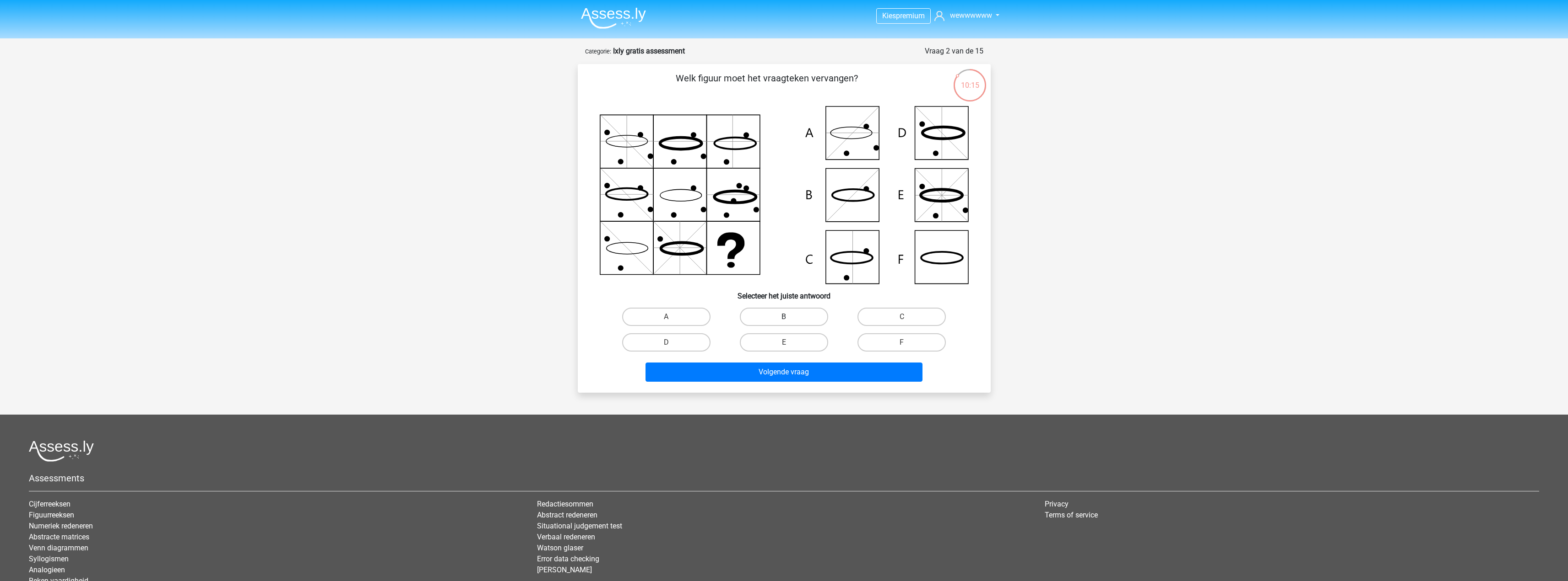
click at [810, 318] on label "B" at bounding box center [783, 317] width 88 height 18
click at [789, 318] on input "B" at bounding box center [787, 319] width 6 height 6
radio input "true"
click at [823, 370] on button "Volgende vraag" at bounding box center [784, 372] width 277 height 19
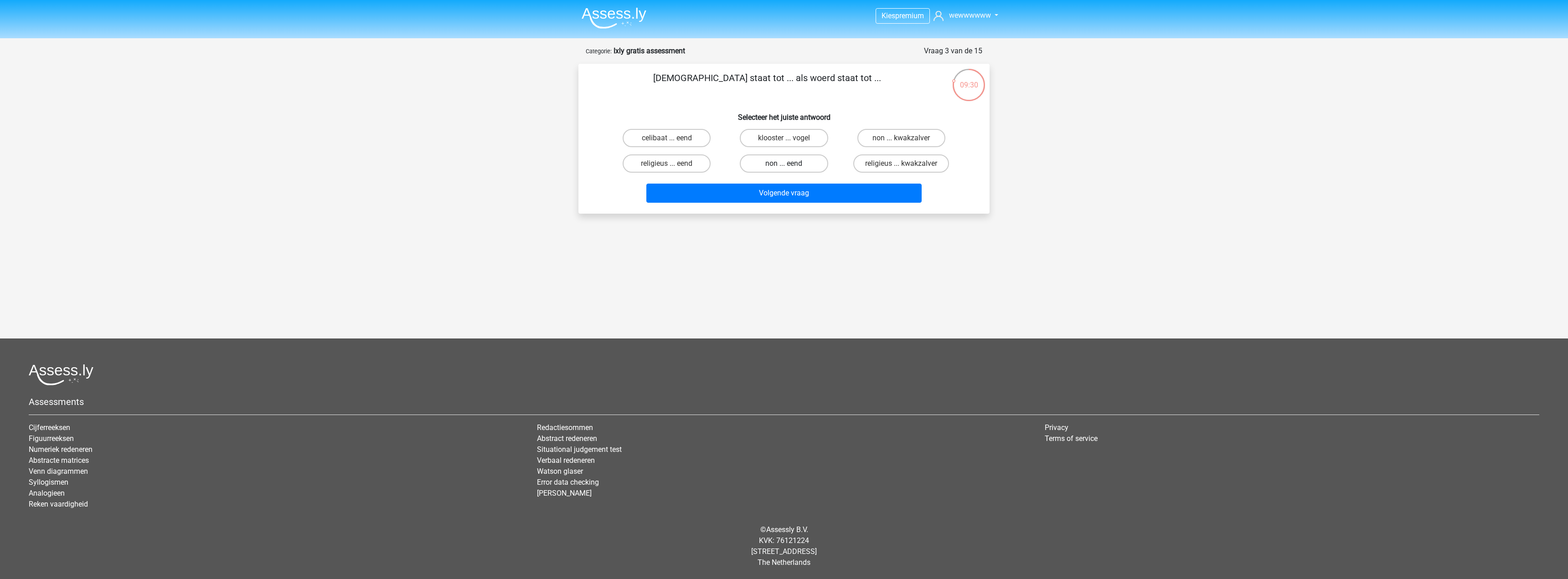
click at [792, 170] on label "non ... eend" at bounding box center [783, 163] width 88 height 18
click at [790, 169] on input "non ... eend" at bounding box center [787, 166] width 6 height 6
radio input "true"
click at [808, 192] on button "Volgende vraag" at bounding box center [784, 193] width 275 height 19
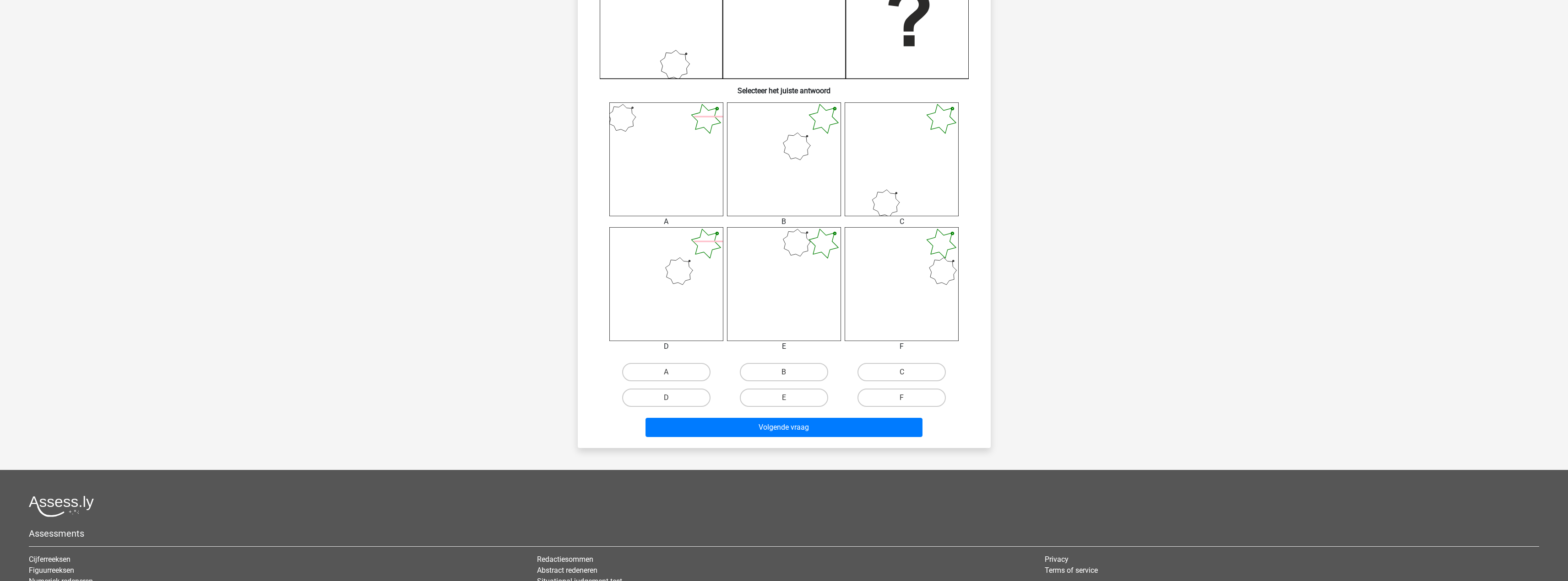
scroll to position [275, 0]
drag, startPoint x: 787, startPoint y: 375, endPoint x: 780, endPoint y: 396, distance: 22.1
click at [787, 375] on input "B" at bounding box center [787, 373] width 6 height 6
radio input "true"
click at [782, 419] on button "Volgende vraag" at bounding box center [784, 427] width 277 height 19
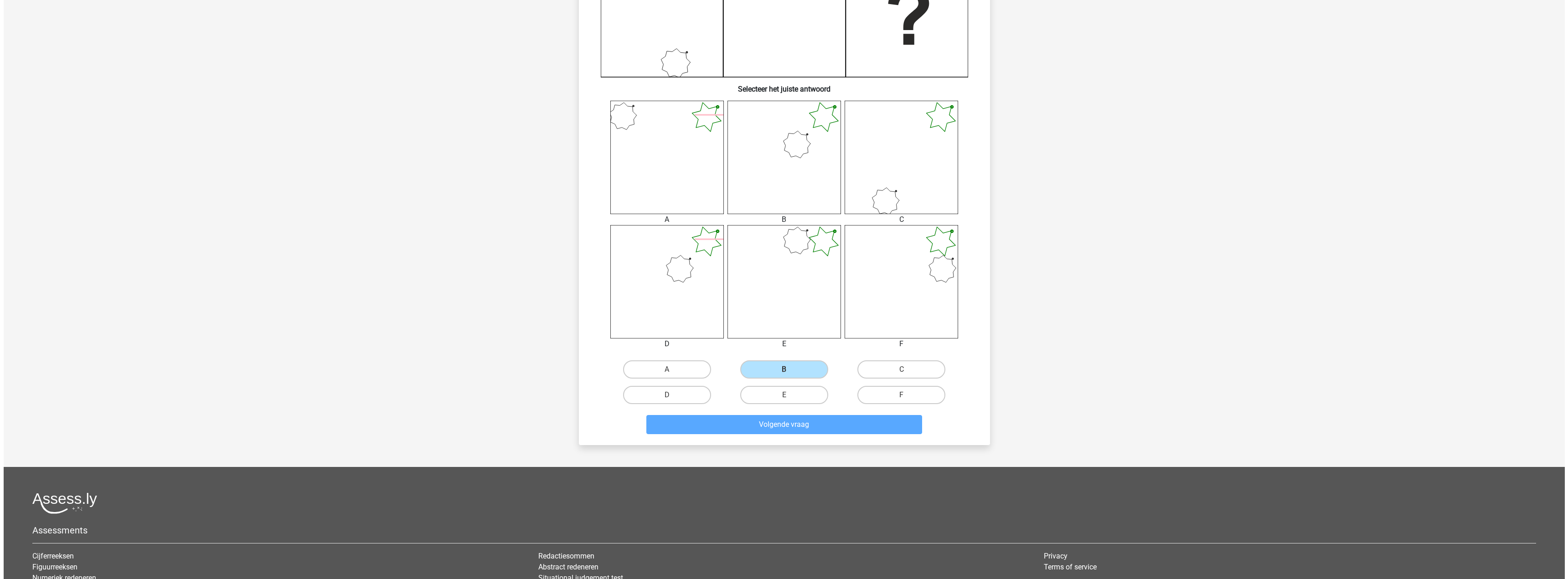
scroll to position [0, 0]
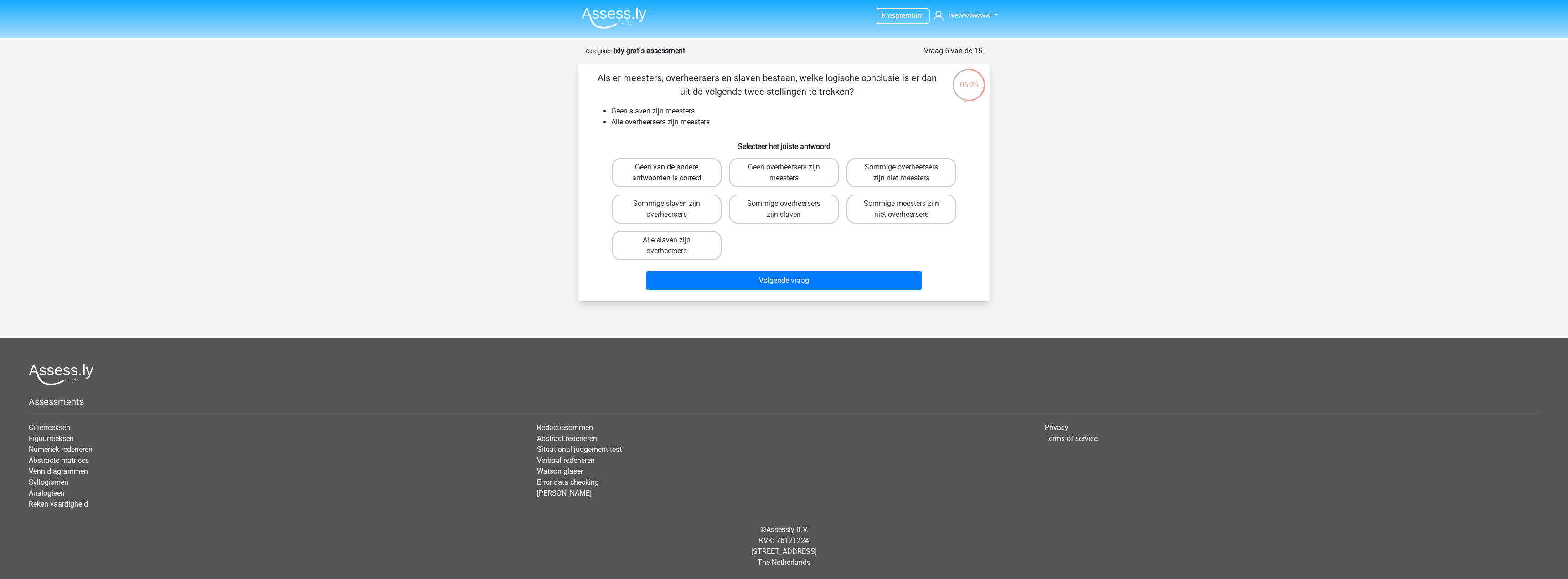
click at [702, 161] on label "Geen van de andere antwoorden is correct" at bounding box center [666, 173] width 109 height 29
click at [673, 168] on input "Geen van de andere antwoorden is correct" at bounding box center [669, 170] width 6 height 6
radio input "true"
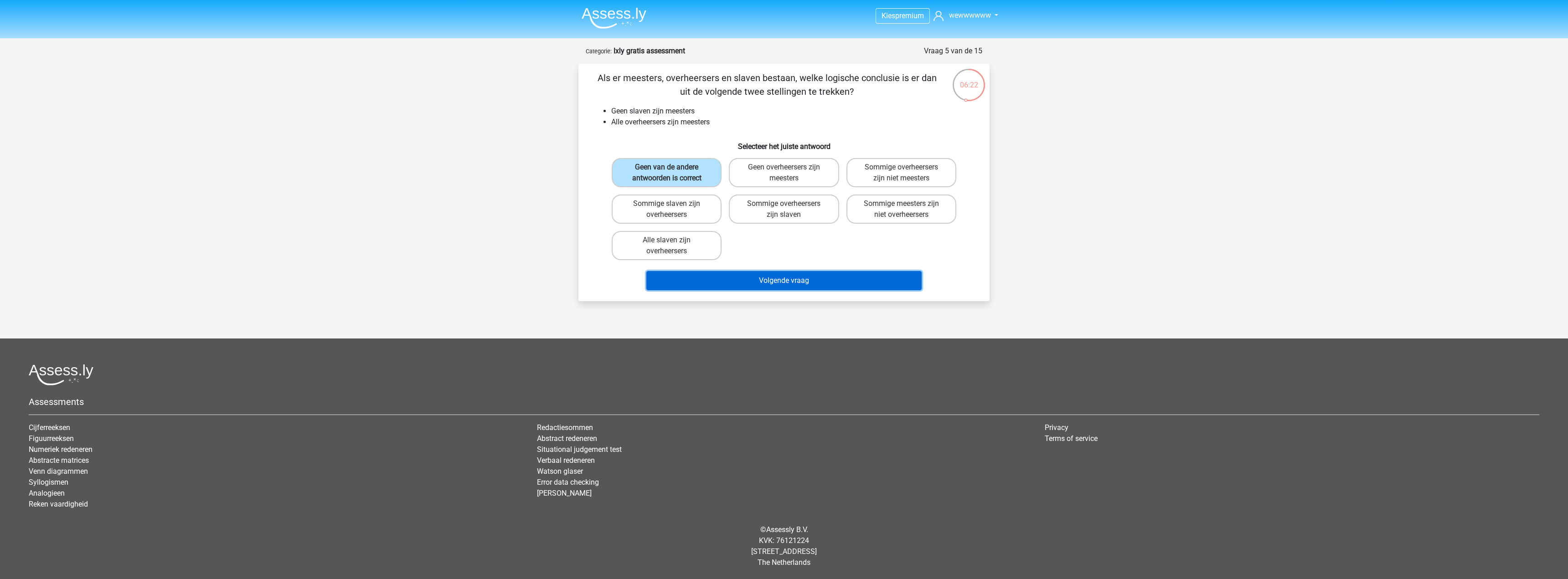
click at [819, 279] on button "Volgende vraag" at bounding box center [784, 281] width 275 height 19
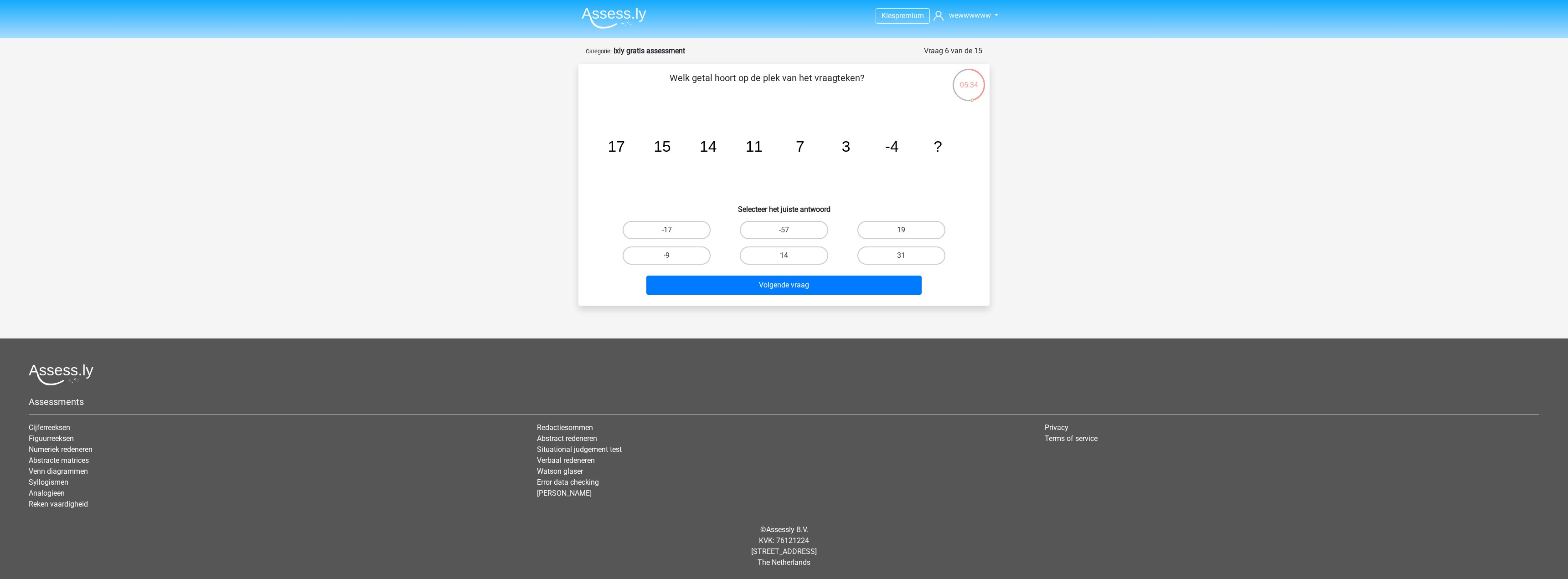
drag, startPoint x: 802, startPoint y: 257, endPoint x: 796, endPoint y: 294, distance: 37.5
click at [803, 257] on label "14" at bounding box center [783, 255] width 88 height 18
click at [790, 257] on input "14" at bounding box center [787, 258] width 6 height 6
radio input "true"
click at [796, 295] on div "Volgende vraag" at bounding box center [783, 287] width 351 height 23
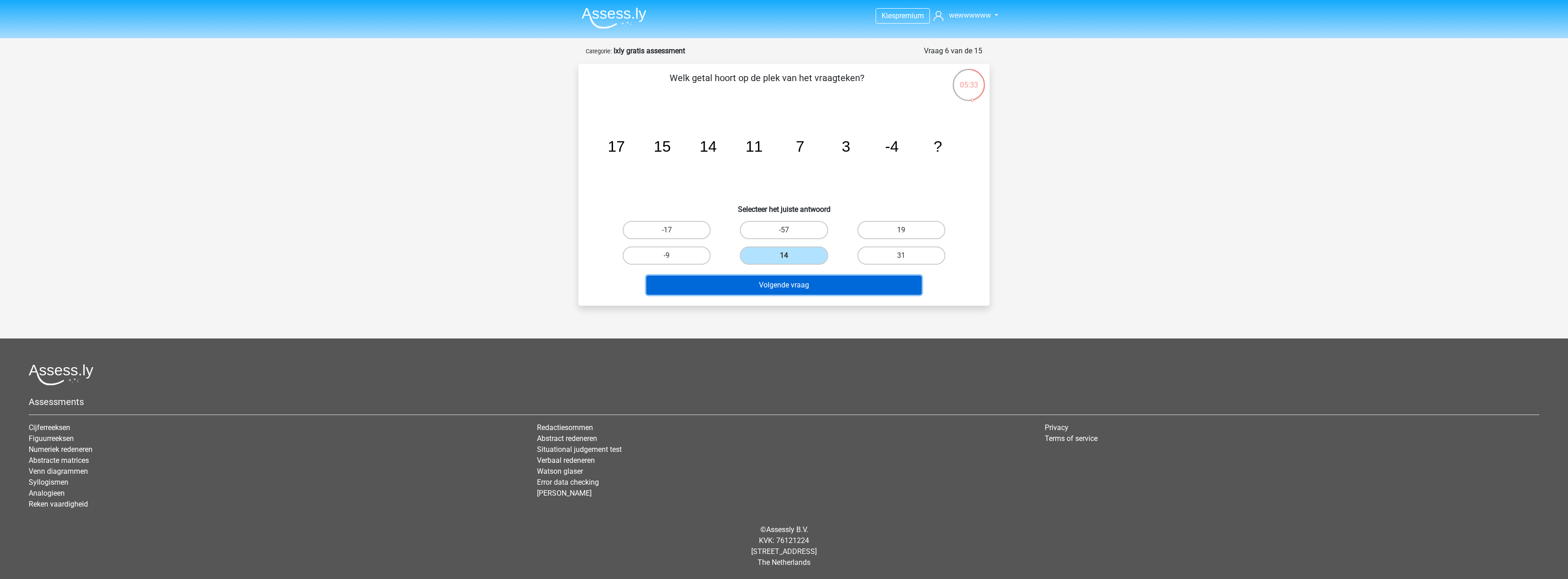
click at [796, 288] on button "Volgende vraag" at bounding box center [784, 285] width 275 height 19
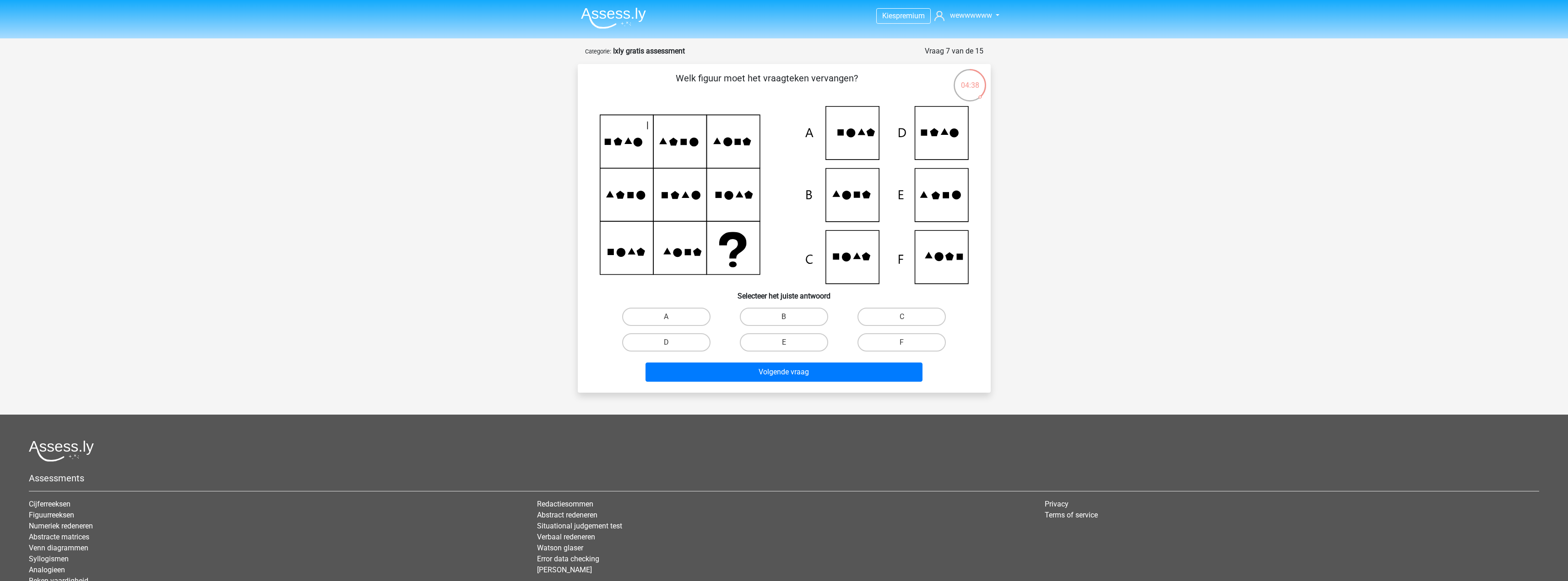
click at [939, 272] on icon at bounding box center [784, 195] width 369 height 178
drag, startPoint x: 916, startPoint y: 340, endPoint x: 884, endPoint y: 372, distance: 45.3
click at [915, 340] on label "F" at bounding box center [901, 342] width 88 height 18
click at [908, 342] on input "F" at bounding box center [904, 345] width 6 height 6
radio input "true"
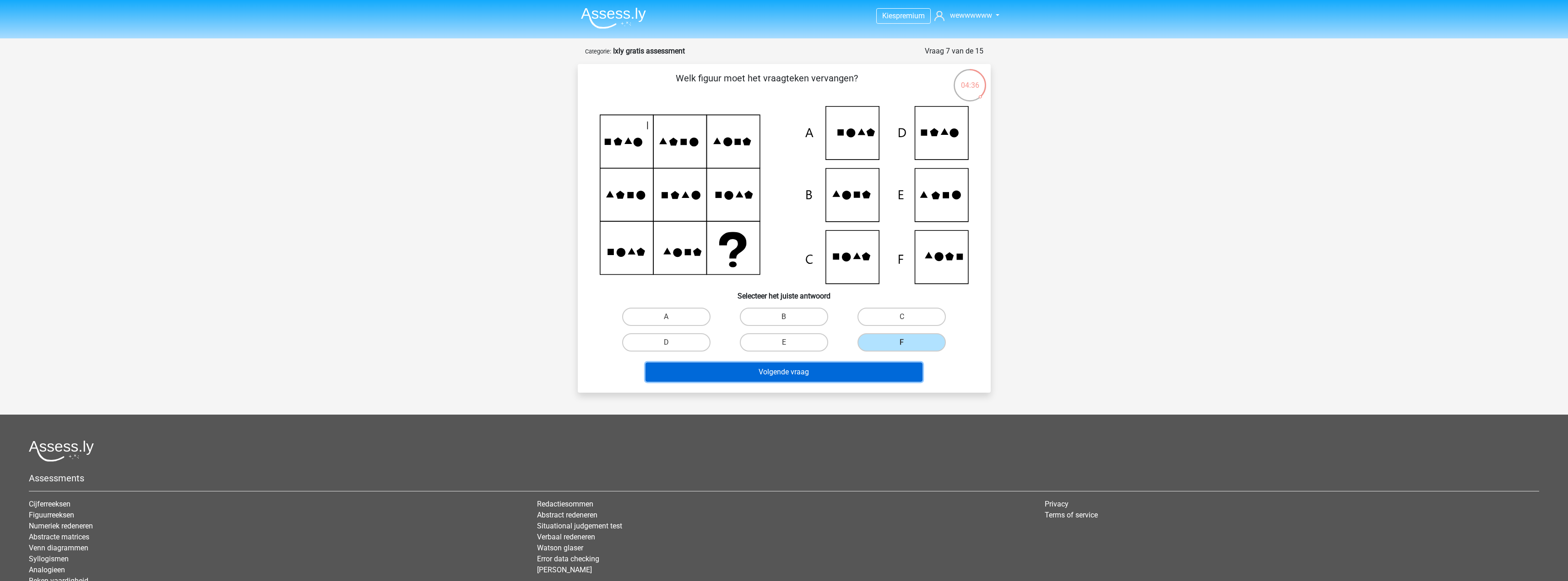
click at [884, 375] on button "Volgende vraag" at bounding box center [784, 372] width 277 height 19
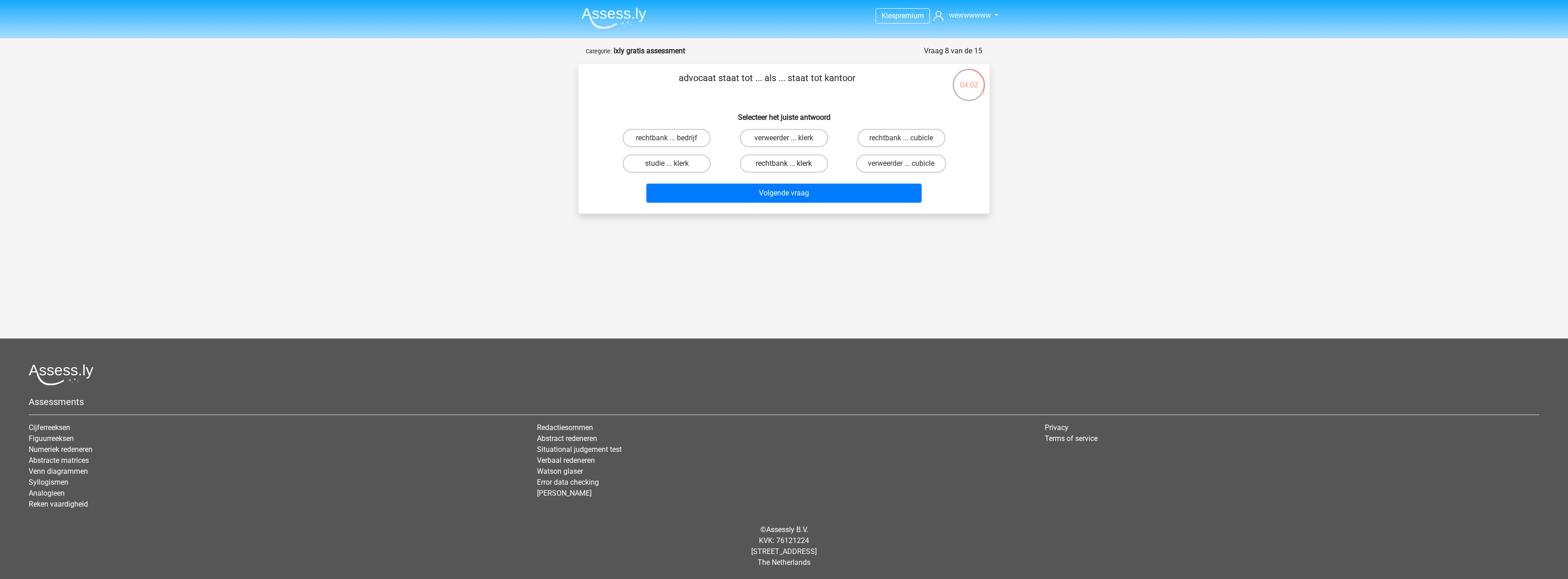
click at [820, 168] on label "rechtbank ... klerk" at bounding box center [783, 163] width 88 height 18
click at [790, 168] on input "rechtbank ... klerk" at bounding box center [787, 166] width 6 height 6
radio input "true"
click at [886, 162] on label "verweerder ... cubicle" at bounding box center [901, 163] width 91 height 18
click at [901, 163] on input "verweerder ... cubicle" at bounding box center [904, 166] width 6 height 6
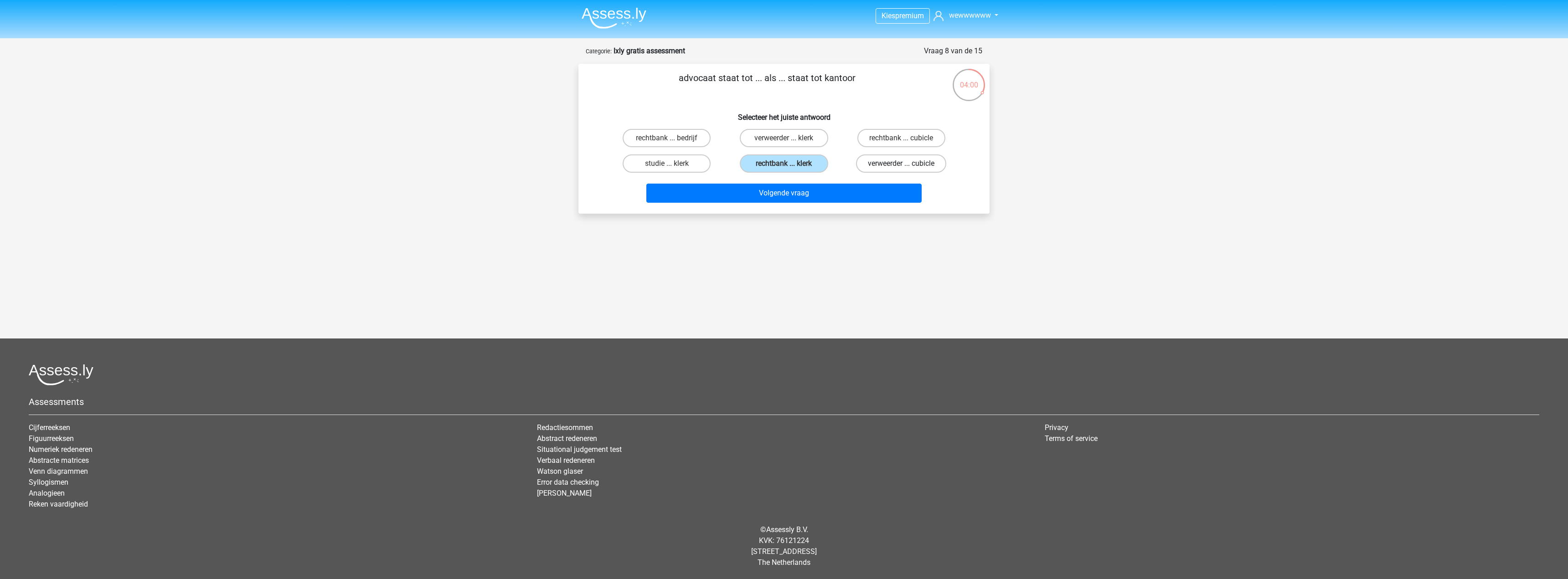
radio input "true"
click at [701, 168] on label "studie ... klerk" at bounding box center [666, 163] width 88 height 18
click at [673, 168] on input "studie ... klerk" at bounding box center [669, 166] width 6 height 6
radio input "true"
drag, startPoint x: 700, startPoint y: 143, endPoint x: 739, endPoint y: 204, distance: 72.4
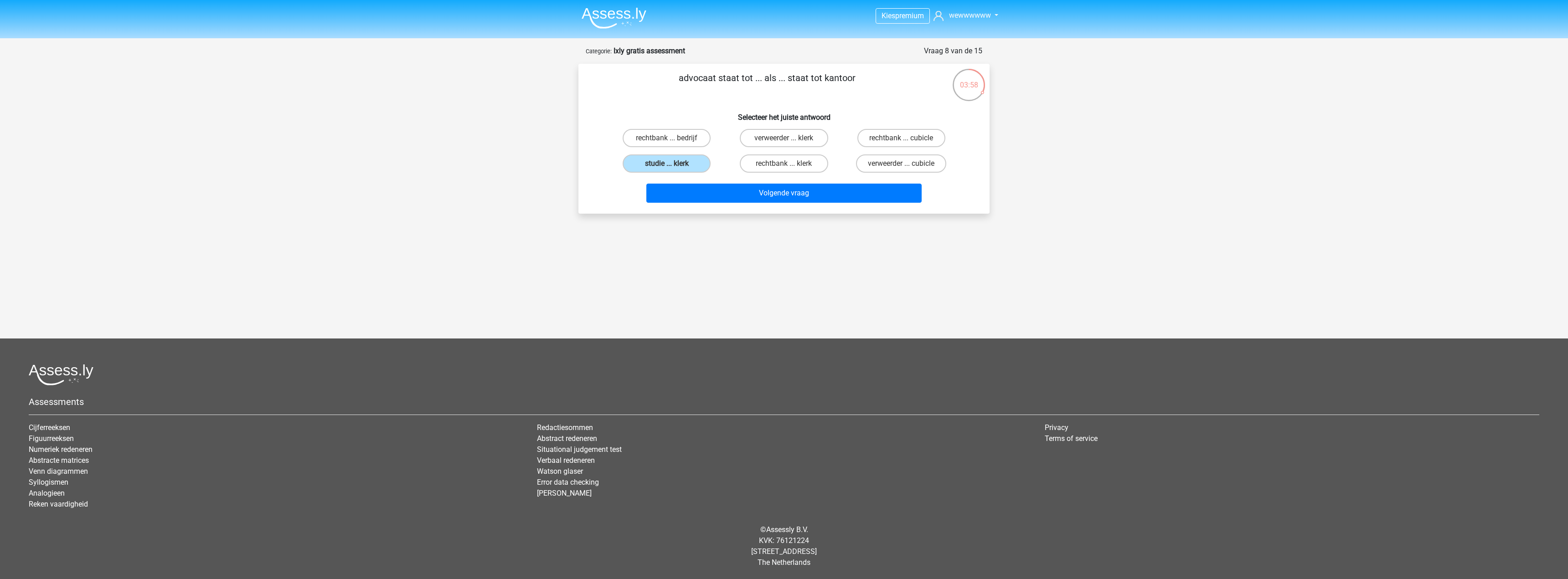
click at [703, 143] on label "rechtbank ... bedrijf" at bounding box center [666, 138] width 88 height 18
click at [673, 143] on input "rechtbank ... bedrijf" at bounding box center [669, 141] width 6 height 6
radio input "true"
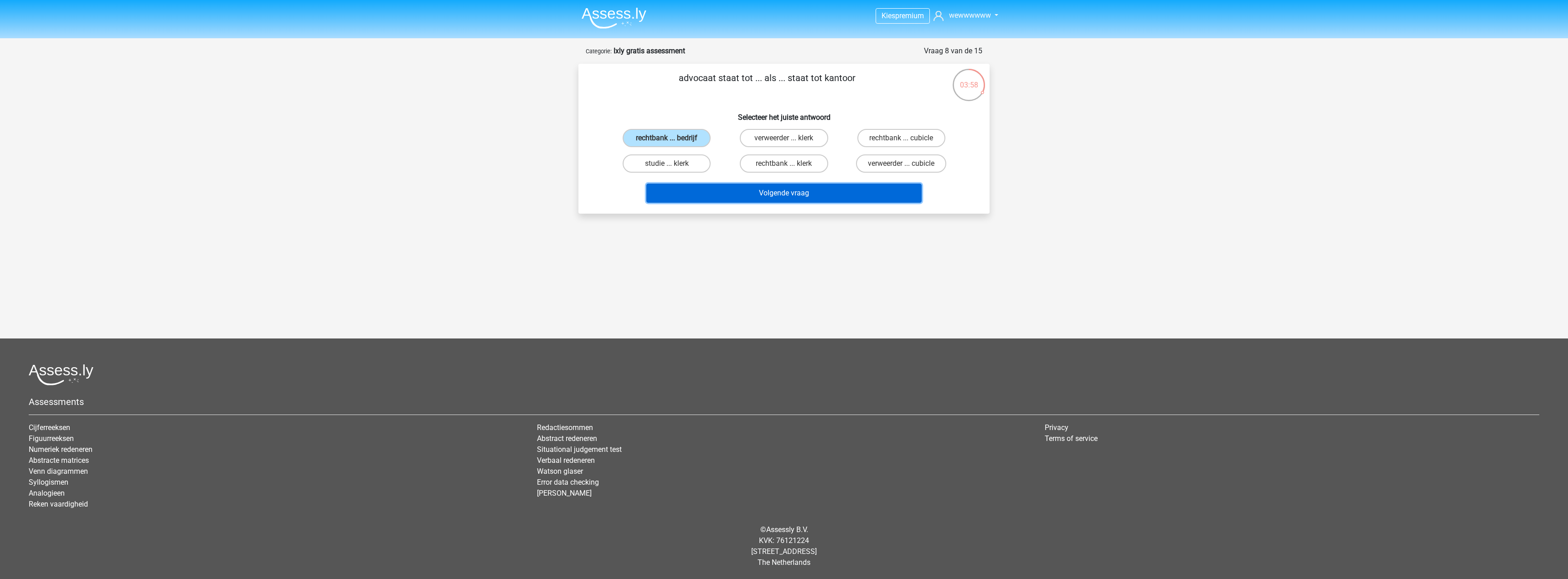
click at [749, 197] on button "Volgende vraag" at bounding box center [784, 193] width 275 height 19
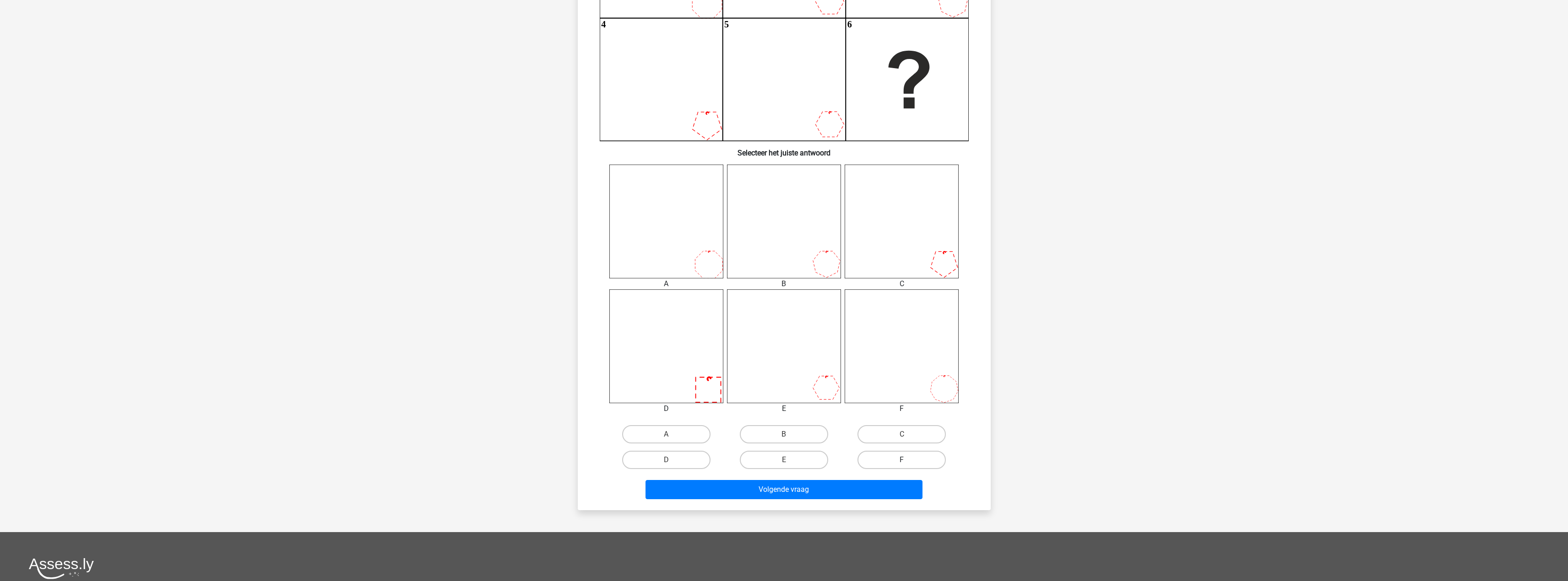
scroll to position [229, 0]
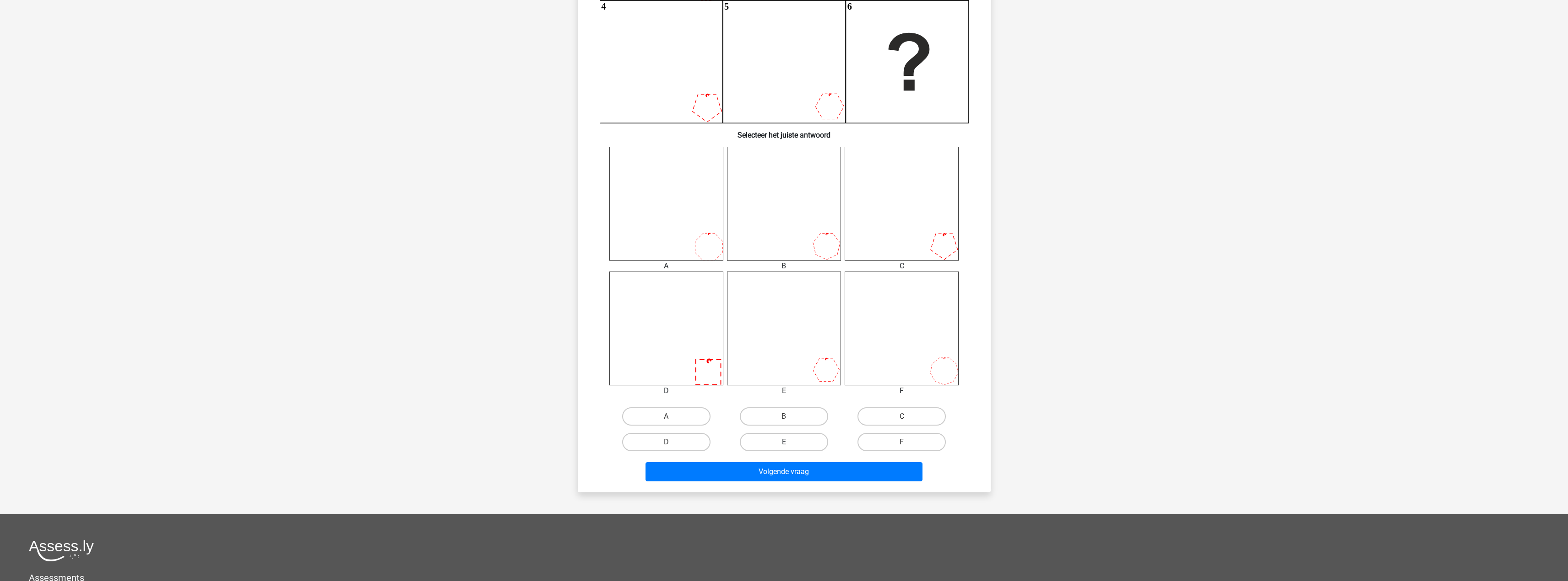
click at [785, 450] on label "E" at bounding box center [783, 442] width 88 height 18
click at [785, 448] on input "E" at bounding box center [787, 445] width 6 height 6
radio input "true"
click at [787, 463] on button "Volgende vraag" at bounding box center [784, 472] width 277 height 19
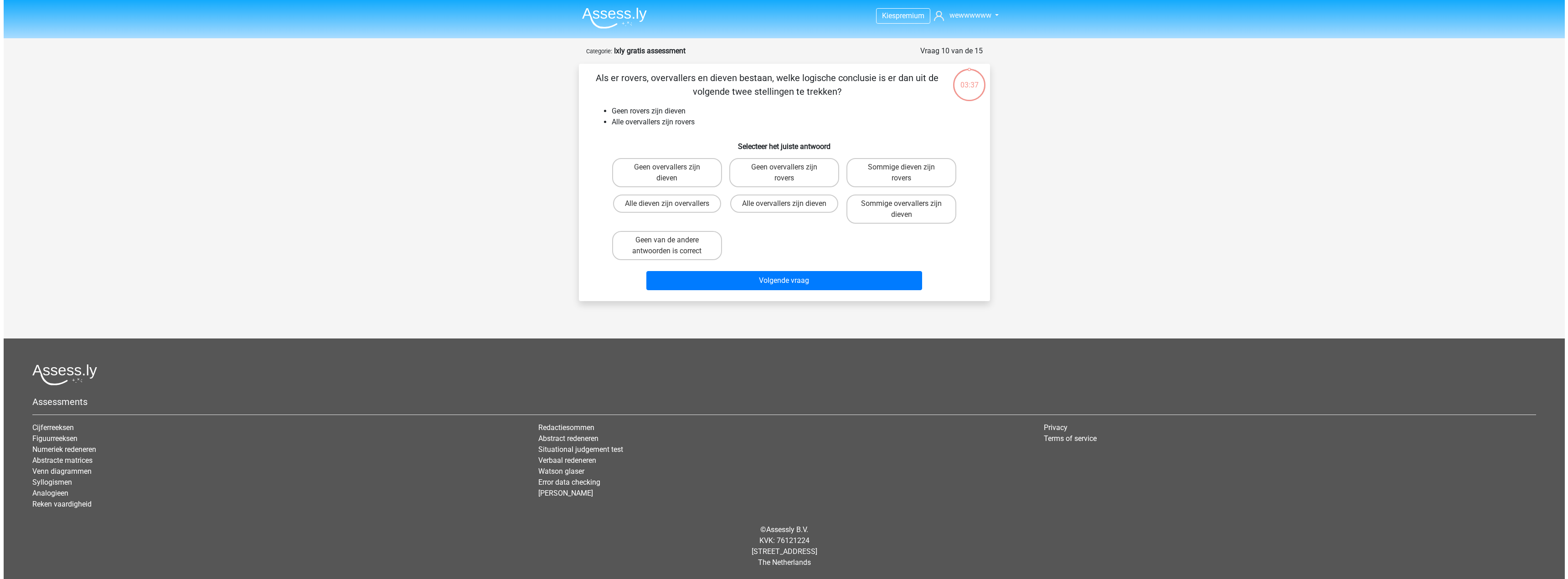
scroll to position [0, 0]
click at [684, 204] on label "Alle dieven zijn overvallers" at bounding box center [666, 204] width 108 height 18
click at [673, 204] on input "Alle dieven zijn overvallers" at bounding box center [669, 206] width 6 height 6
radio input "true"
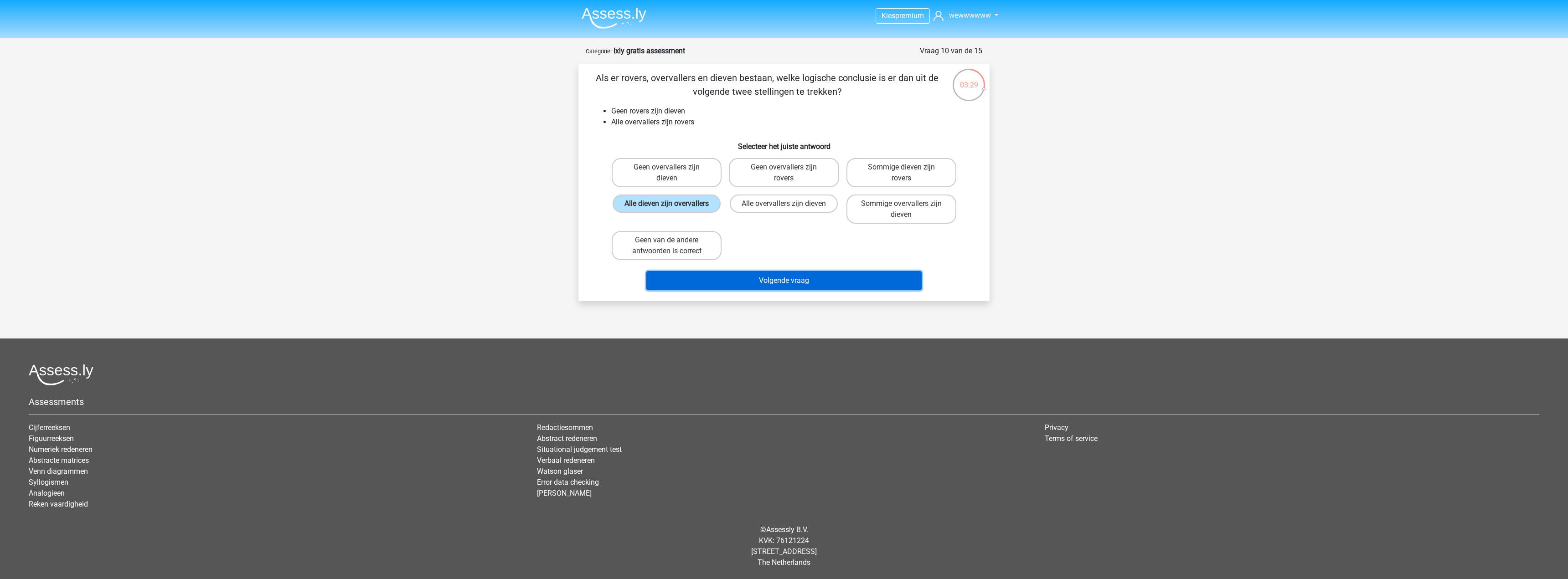
click at [740, 275] on button "Volgende vraag" at bounding box center [784, 281] width 275 height 19
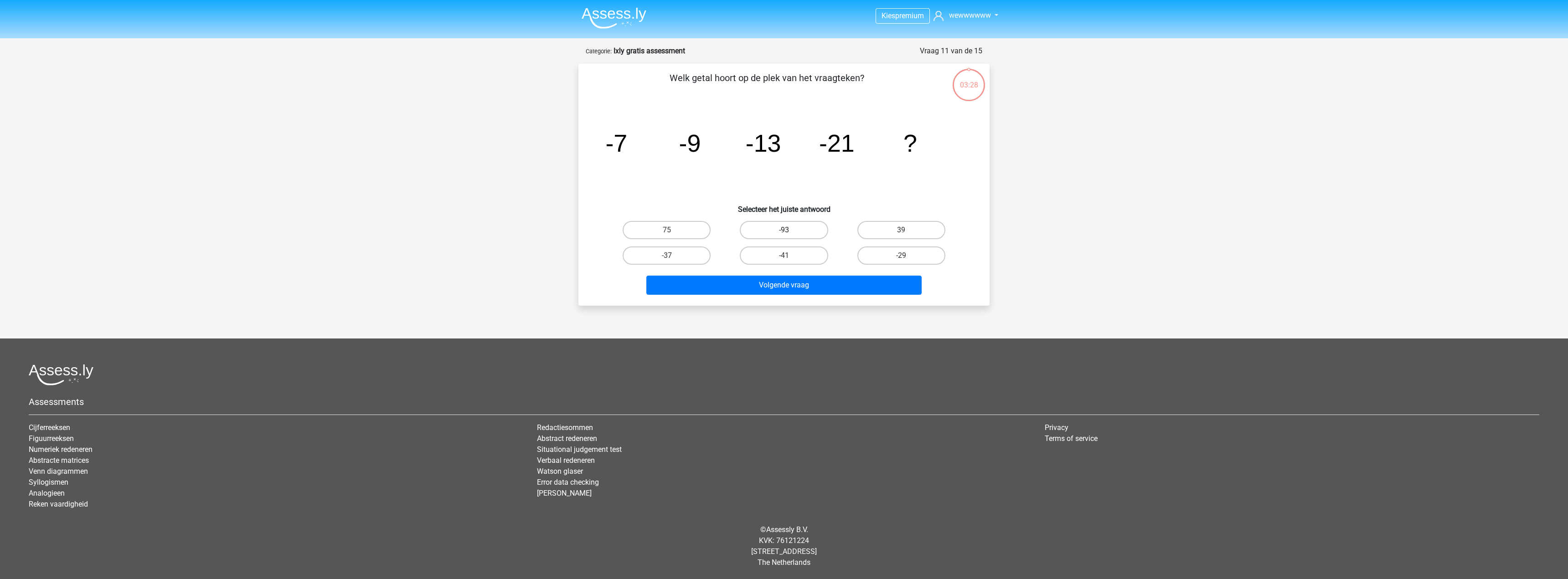
drag, startPoint x: 728, startPoint y: 227, endPoint x: 797, endPoint y: 236, distance: 69.6
click at [759, 233] on div "-93" at bounding box center [783, 230] width 117 height 26
click at [794, 234] on label "-93" at bounding box center [783, 230] width 88 height 18
click at [790, 234] on input "-93" at bounding box center [787, 233] width 6 height 6
radio input "true"
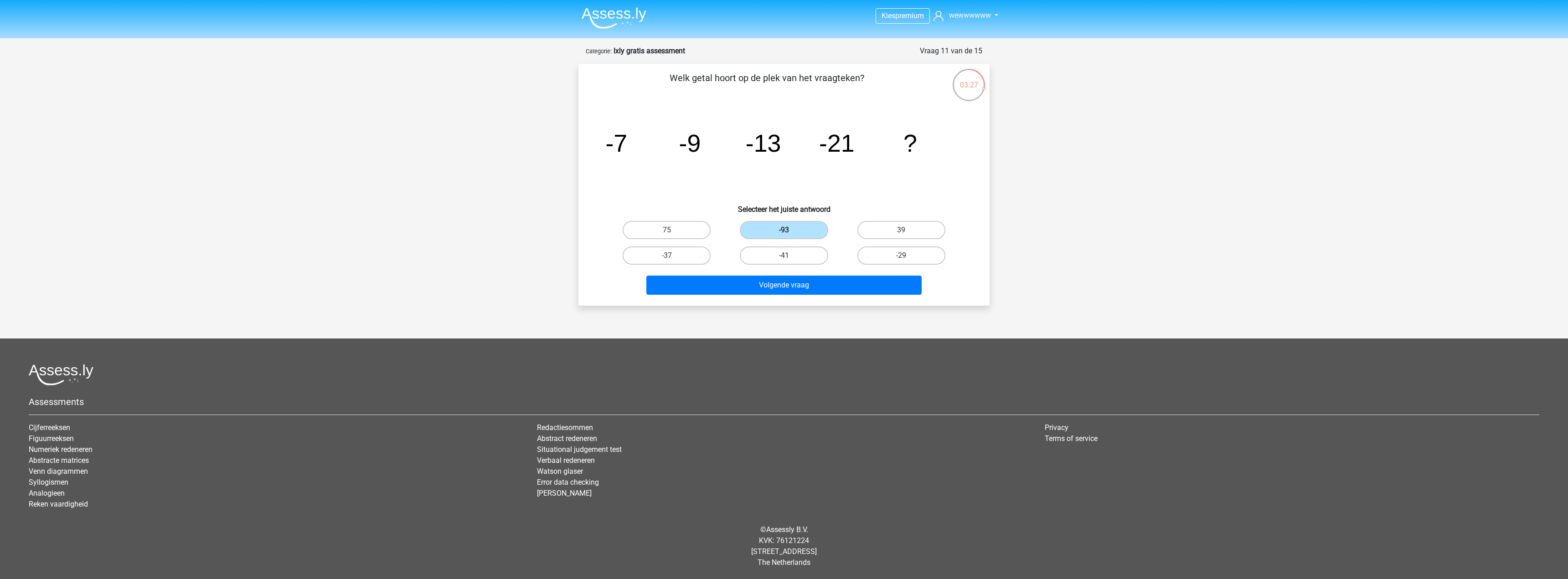
click at [778, 295] on div "Volgende vraag" at bounding box center [783, 287] width 351 height 23
drag, startPoint x: 781, startPoint y: 289, endPoint x: 785, endPoint y: 274, distance: 15.5
click at [781, 288] on button "Volgende vraag" at bounding box center [784, 285] width 275 height 19
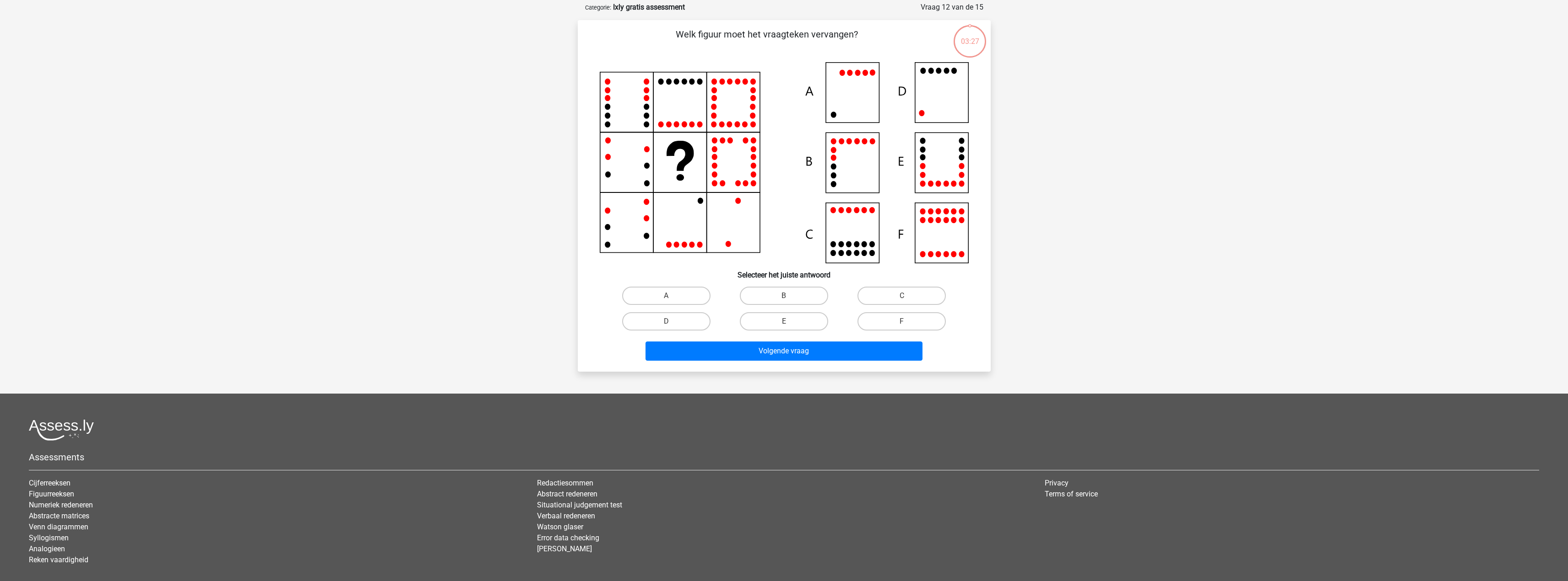
click at [792, 263] on div "Welk figuur moet het vraagteken vervangen?" at bounding box center [784, 196] width 405 height 337
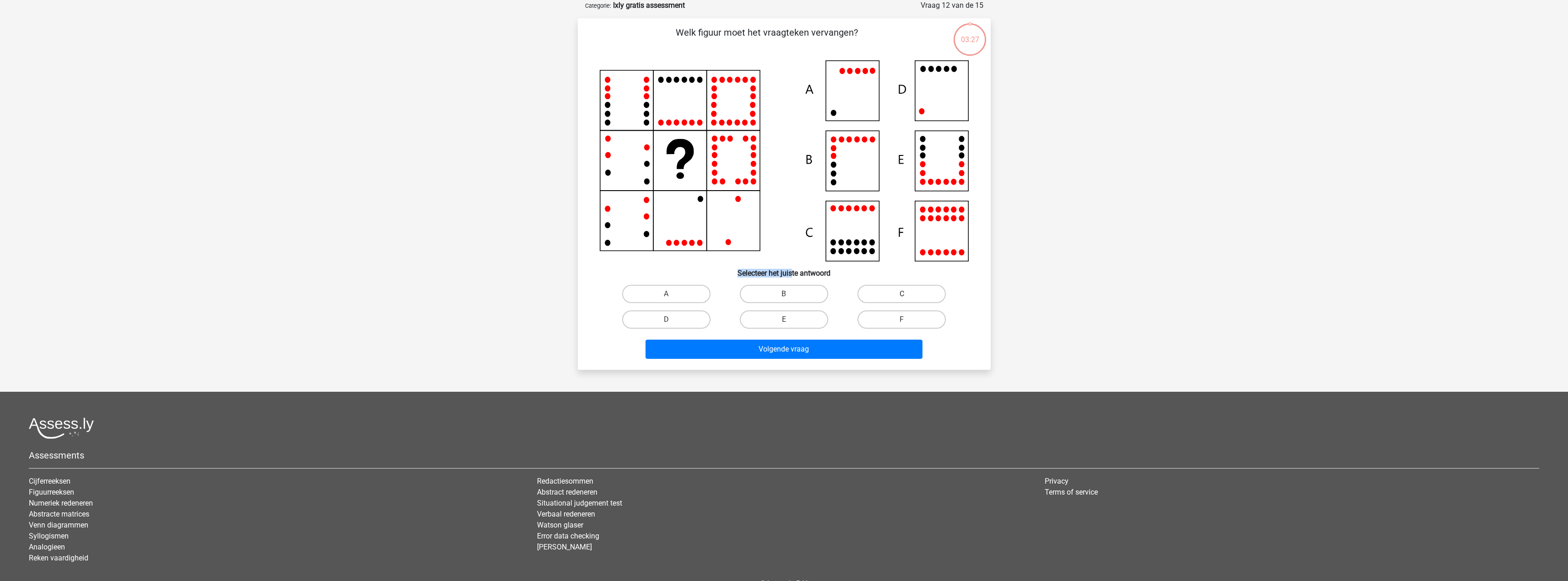
click at [890, 286] on label "C" at bounding box center [901, 294] width 88 height 18
click at [902, 294] on input "C" at bounding box center [904, 297] width 6 height 6
radio input "true"
click at [863, 342] on button "Volgende vraag" at bounding box center [784, 349] width 277 height 19
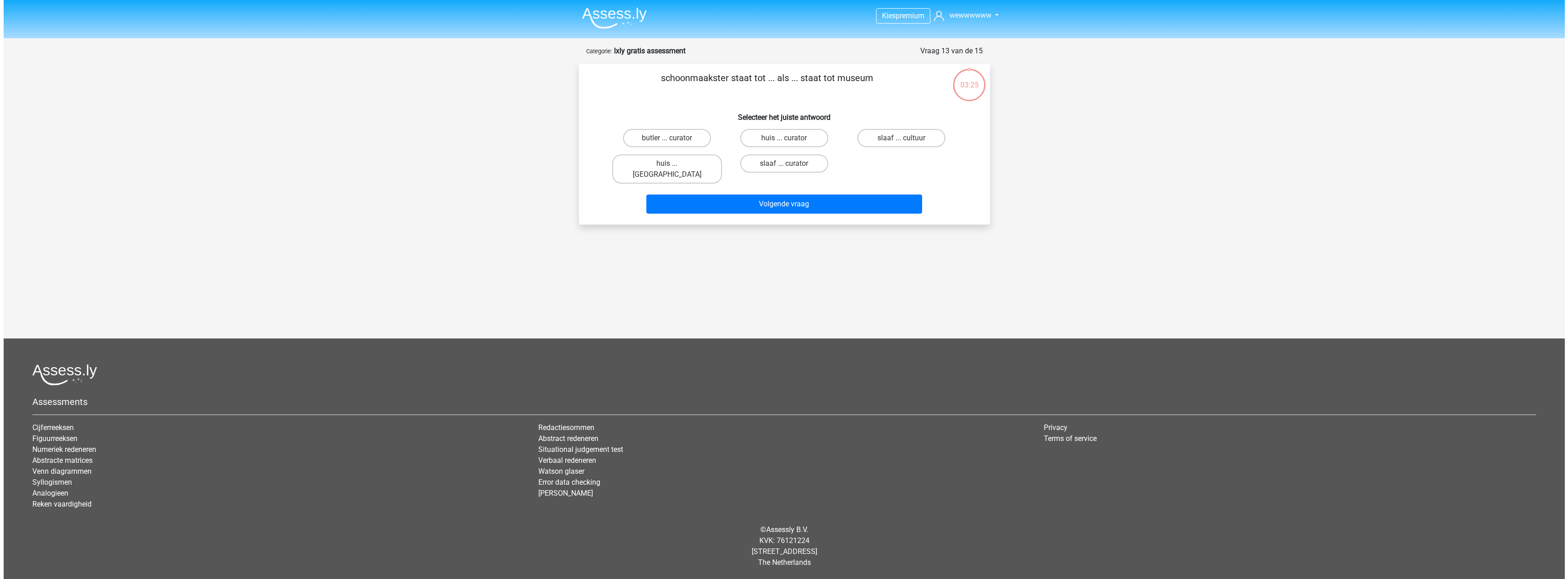
scroll to position [0, 0]
click at [787, 135] on label "huis ... curator" at bounding box center [783, 138] width 88 height 18
click at [787, 139] on input "huis ... curator" at bounding box center [787, 141] width 6 height 6
radio input "true"
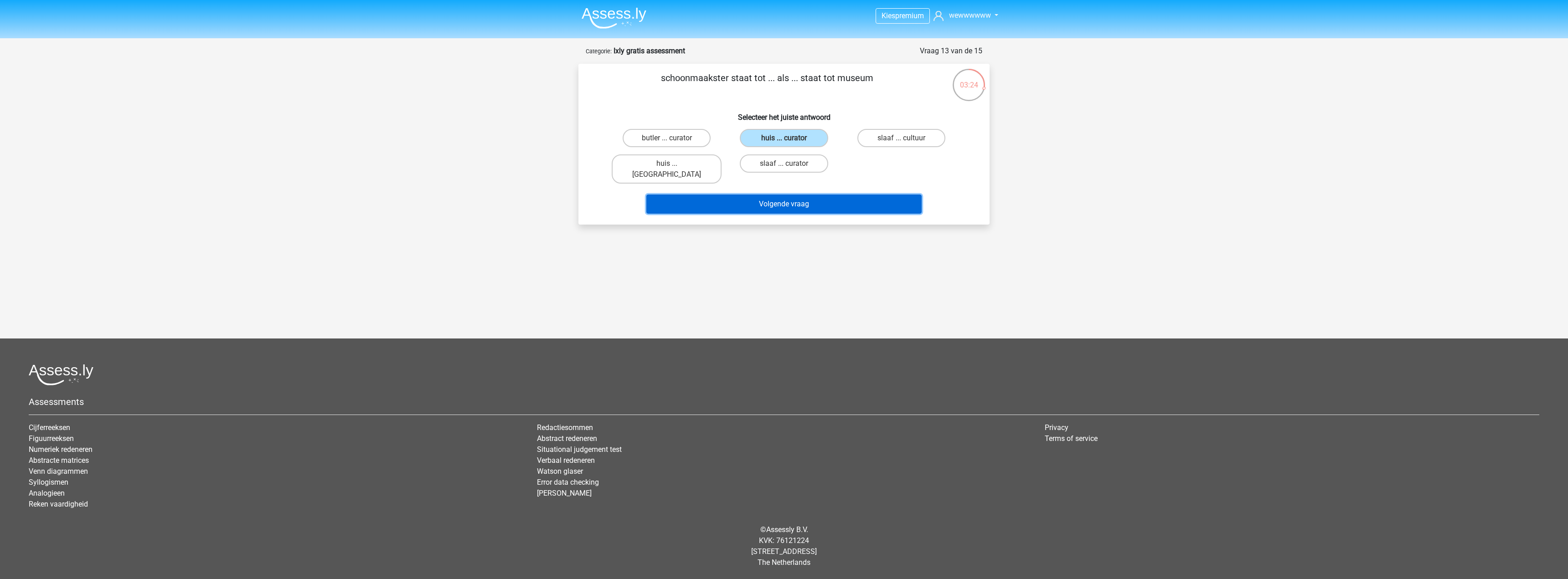
click at [788, 198] on button "Volgende vraag" at bounding box center [784, 204] width 275 height 19
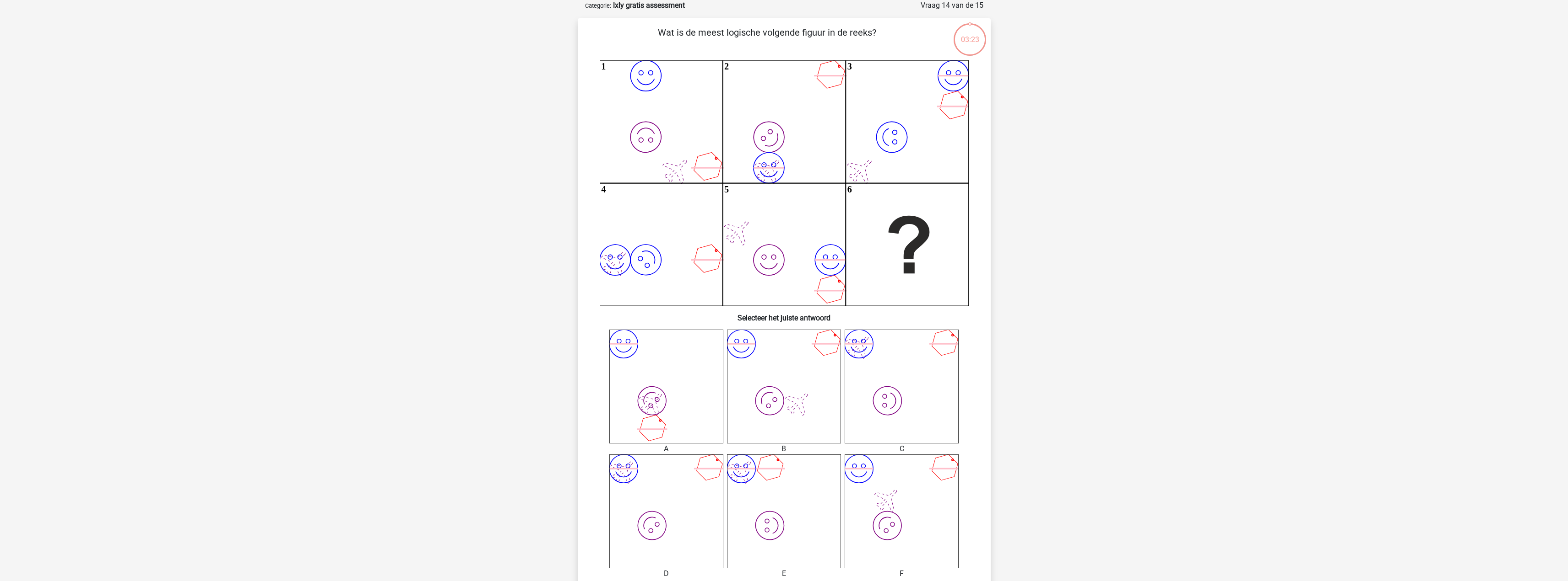
click at [732, 169] on icon "image/svg+xml image/svg+xml 1 image/svg+xml image/svg+xml 2 image/svg+xml image…" at bounding box center [784, 183] width 369 height 245
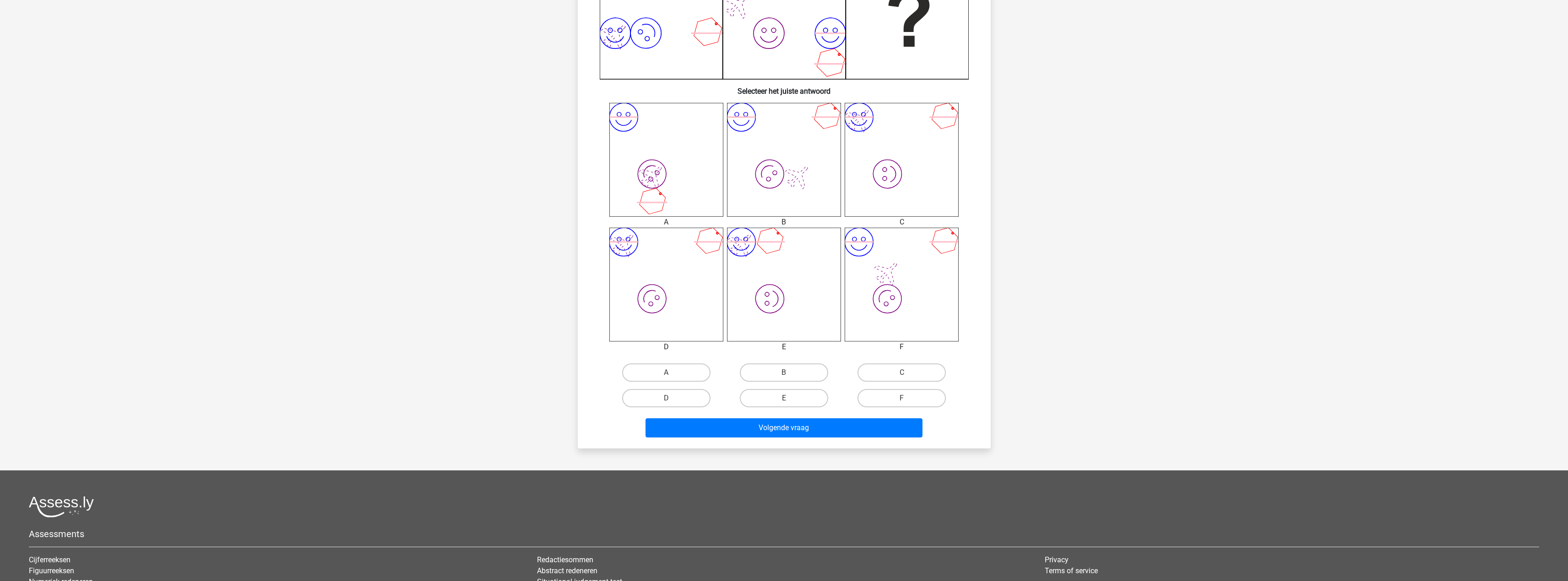
scroll to position [275, 0]
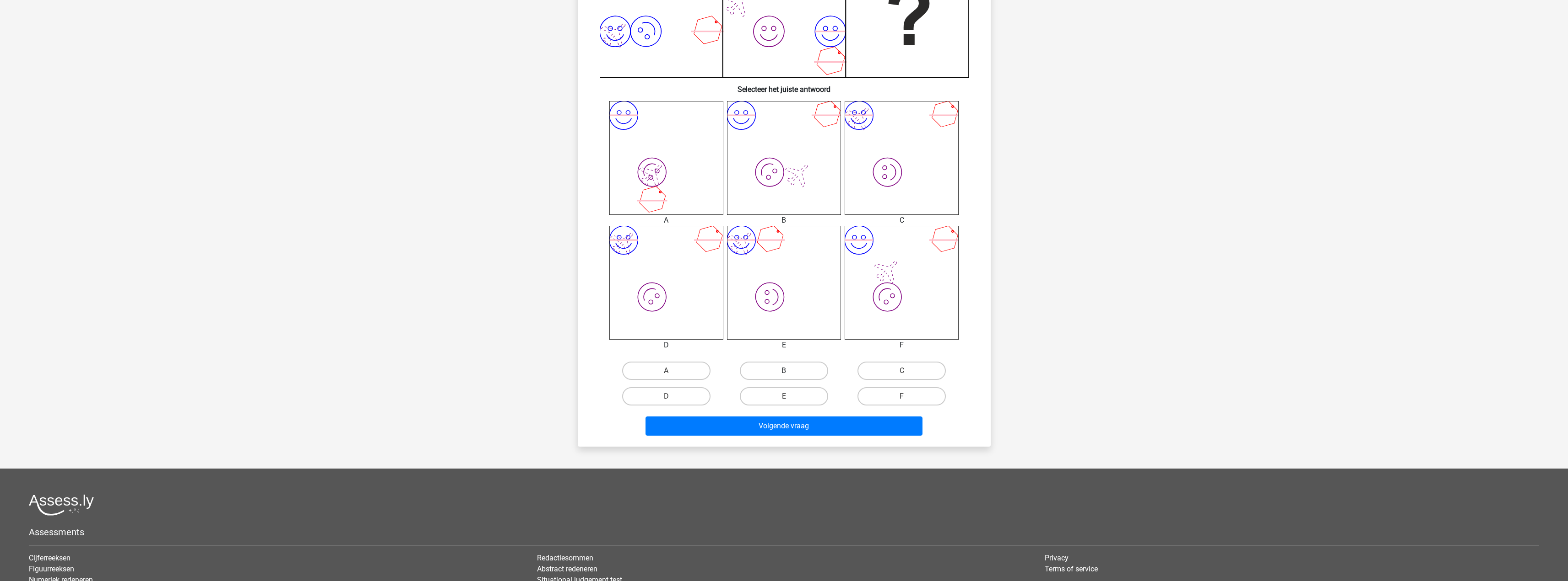
click at [765, 363] on label "B" at bounding box center [783, 371] width 88 height 18
click at [784, 371] on input "B" at bounding box center [787, 373] width 6 height 6
radio input "true"
click at [777, 416] on div "Volgende vraag" at bounding box center [784, 424] width 384 height 30
click at [777, 428] on button "Volgende vraag" at bounding box center [784, 427] width 277 height 19
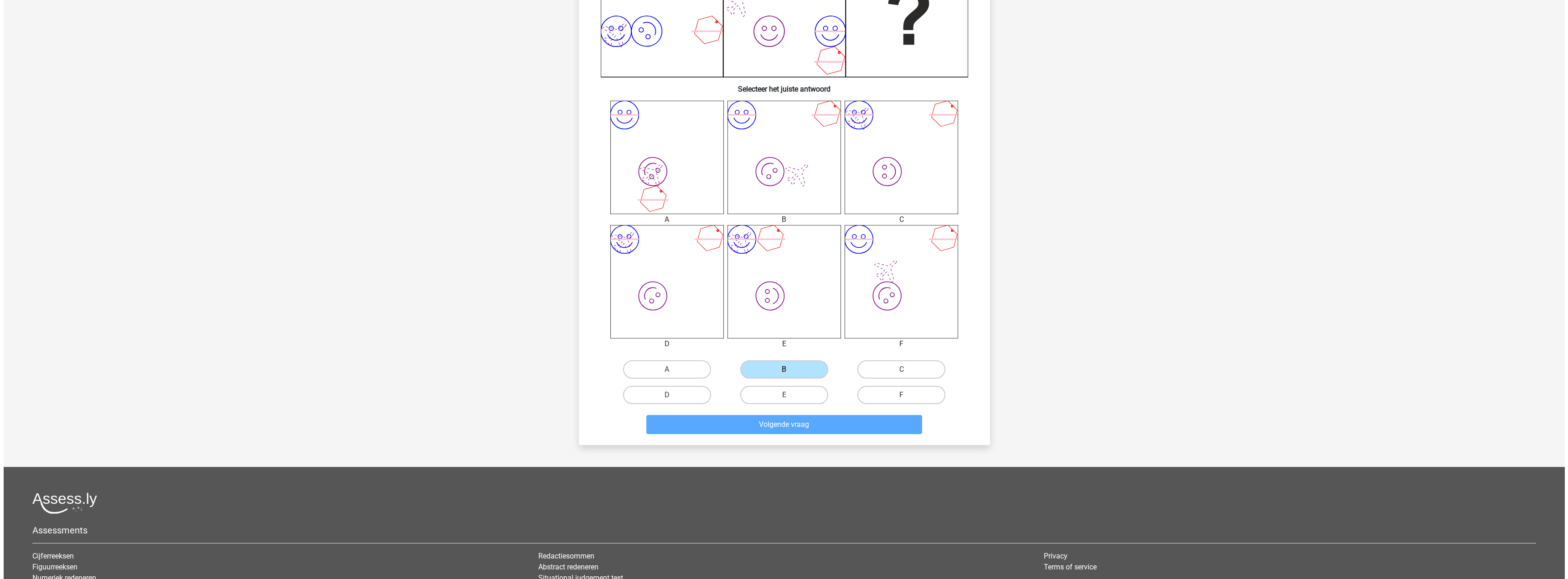
scroll to position [0, 0]
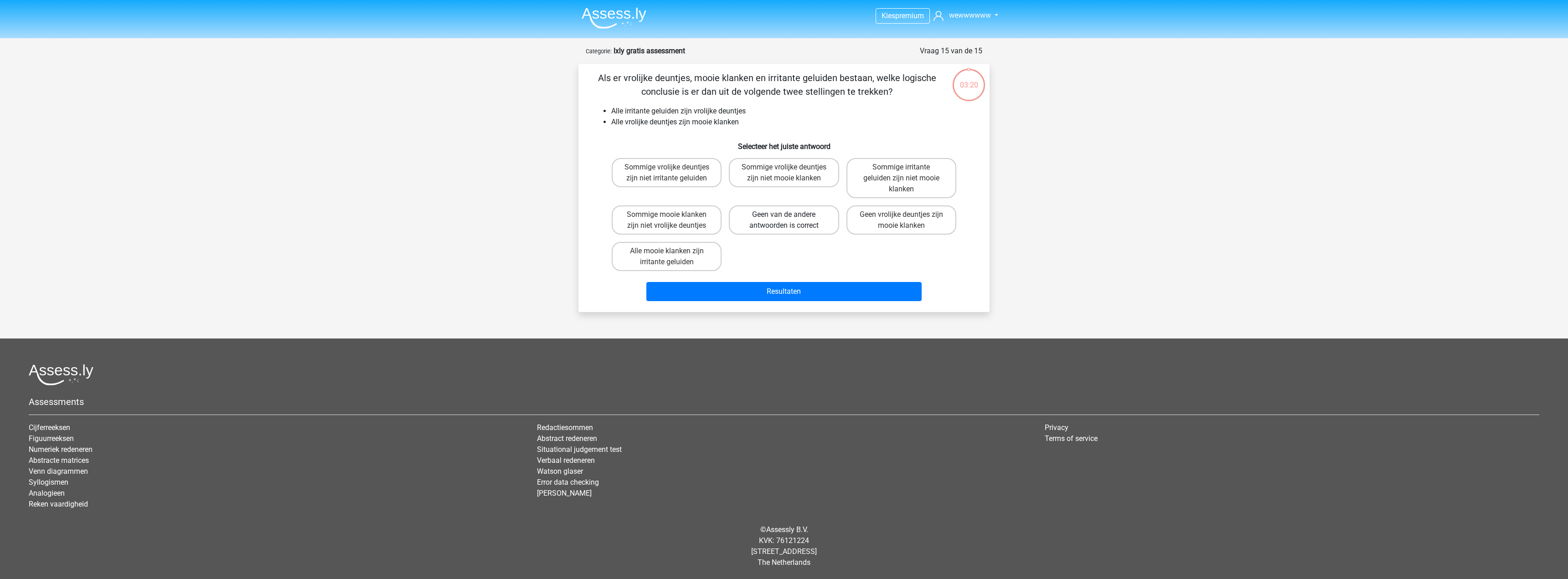
drag, startPoint x: 803, startPoint y: 223, endPoint x: 801, endPoint y: 294, distance: 71.0
click at [804, 225] on label "Geen van de andere antwoorden is correct" at bounding box center [783, 220] width 109 height 29
click at [790, 221] on input "Geen van de andere antwoorden is correct" at bounding box center [787, 217] width 6 height 6
radio input "true"
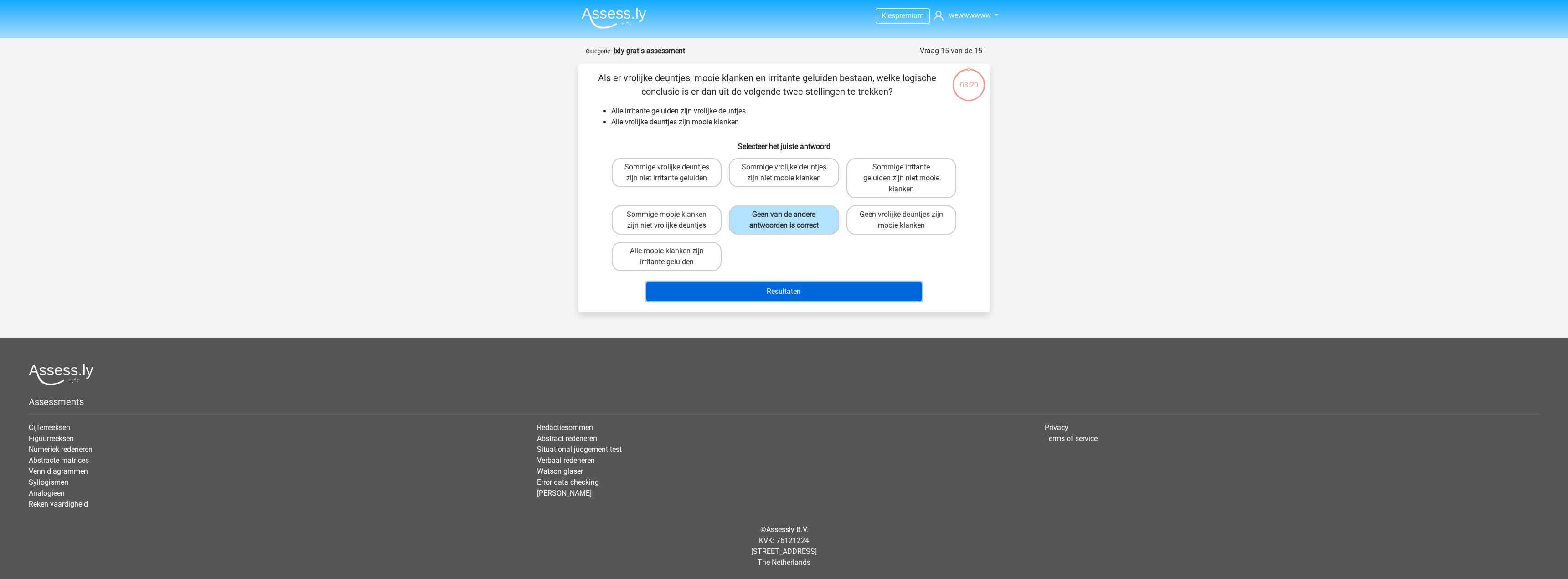
click at [799, 296] on button "Resultaten" at bounding box center [784, 292] width 275 height 19
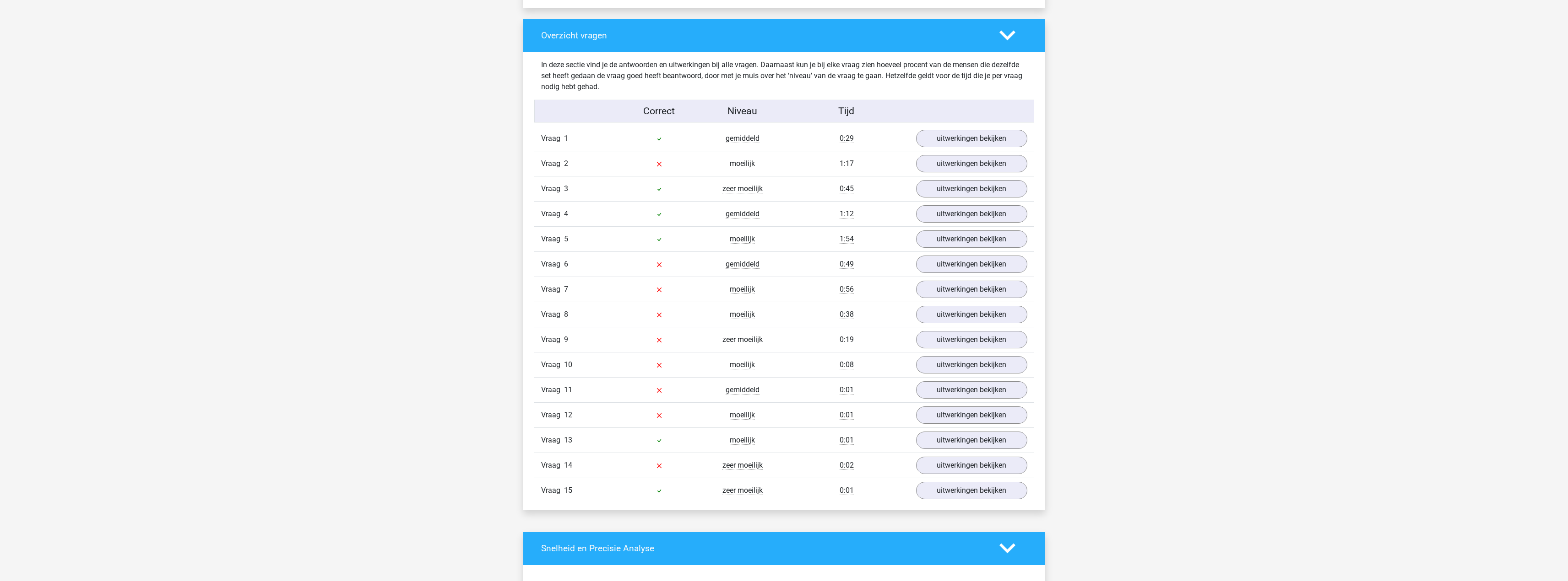
scroll to position [960, 0]
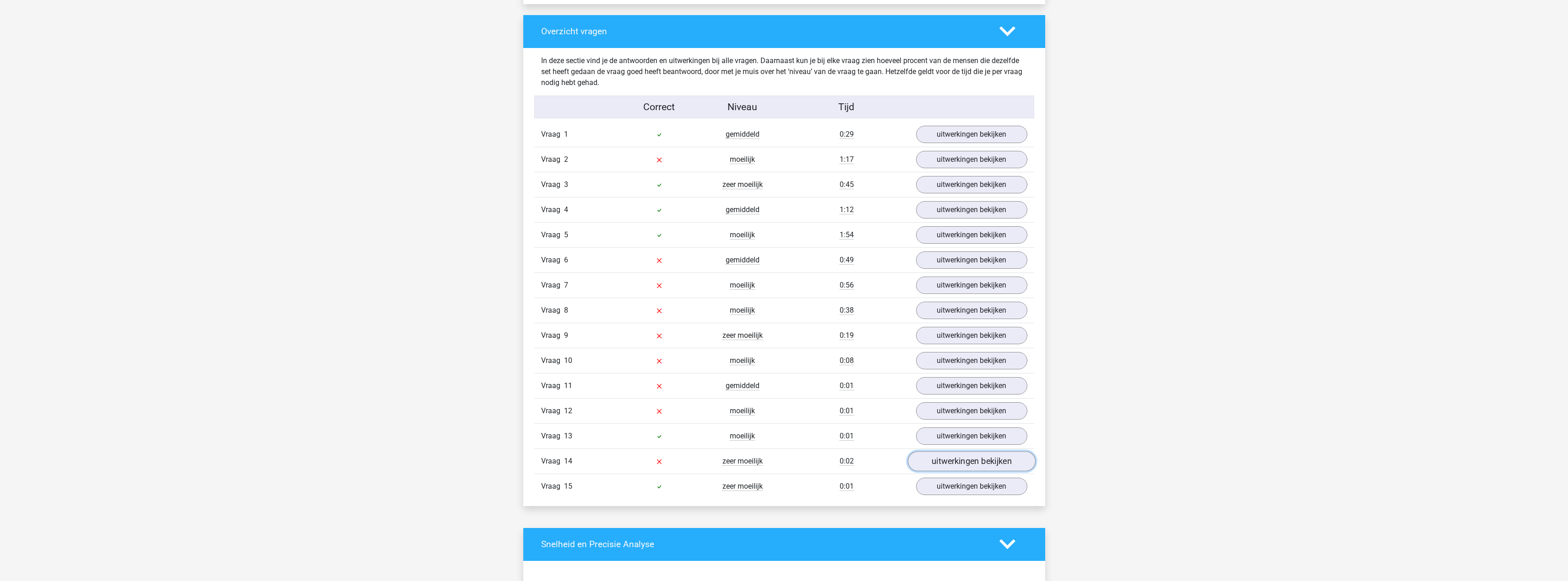
click at [969, 460] on link "uitwerkingen bekijken" at bounding box center [970, 461] width 128 height 20
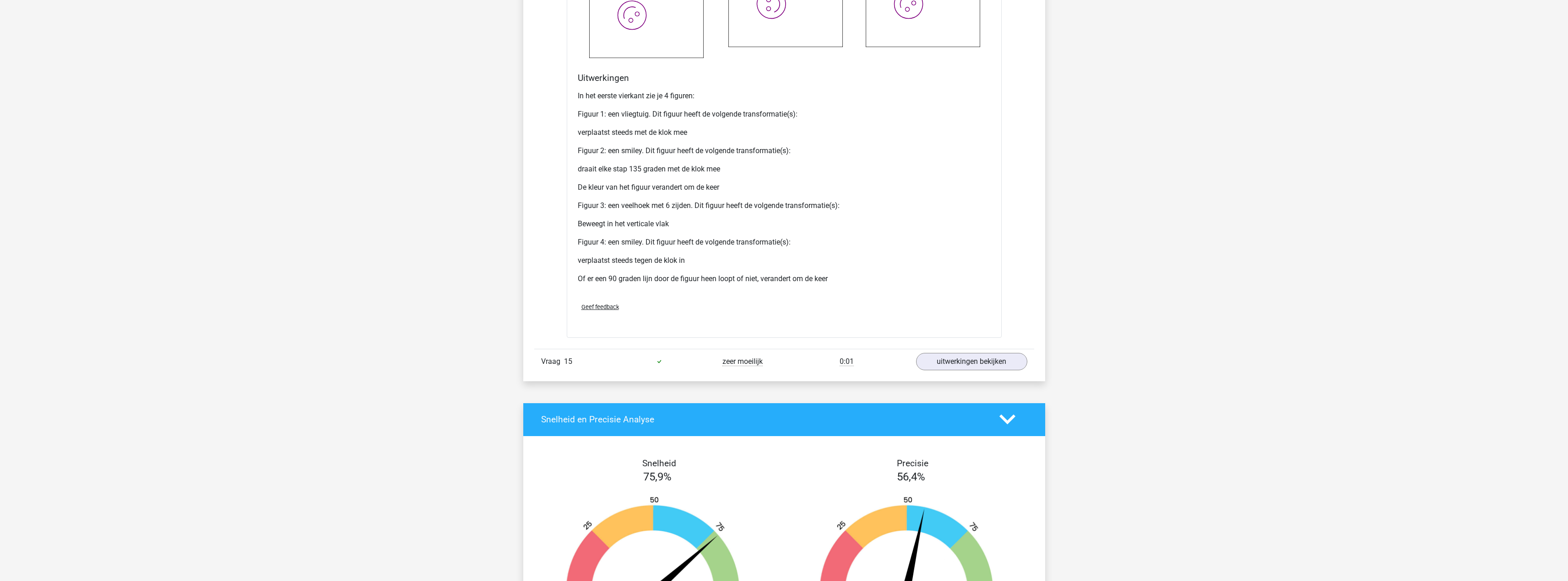
scroll to position [1967, 0]
